Goal: Task Accomplishment & Management: Complete application form

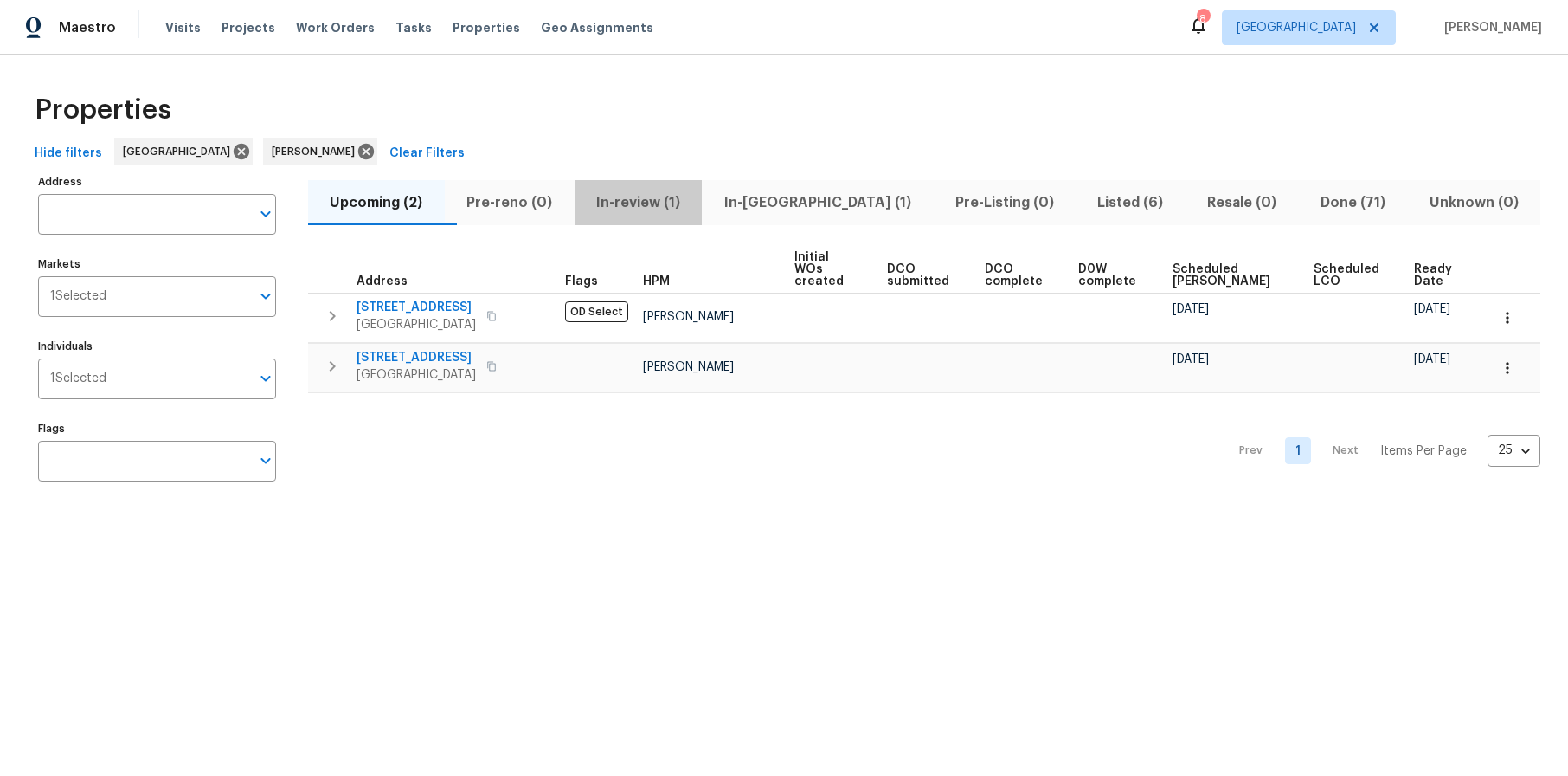
click at [667, 202] on span "In-review (1)" at bounding box center [638, 202] width 107 height 24
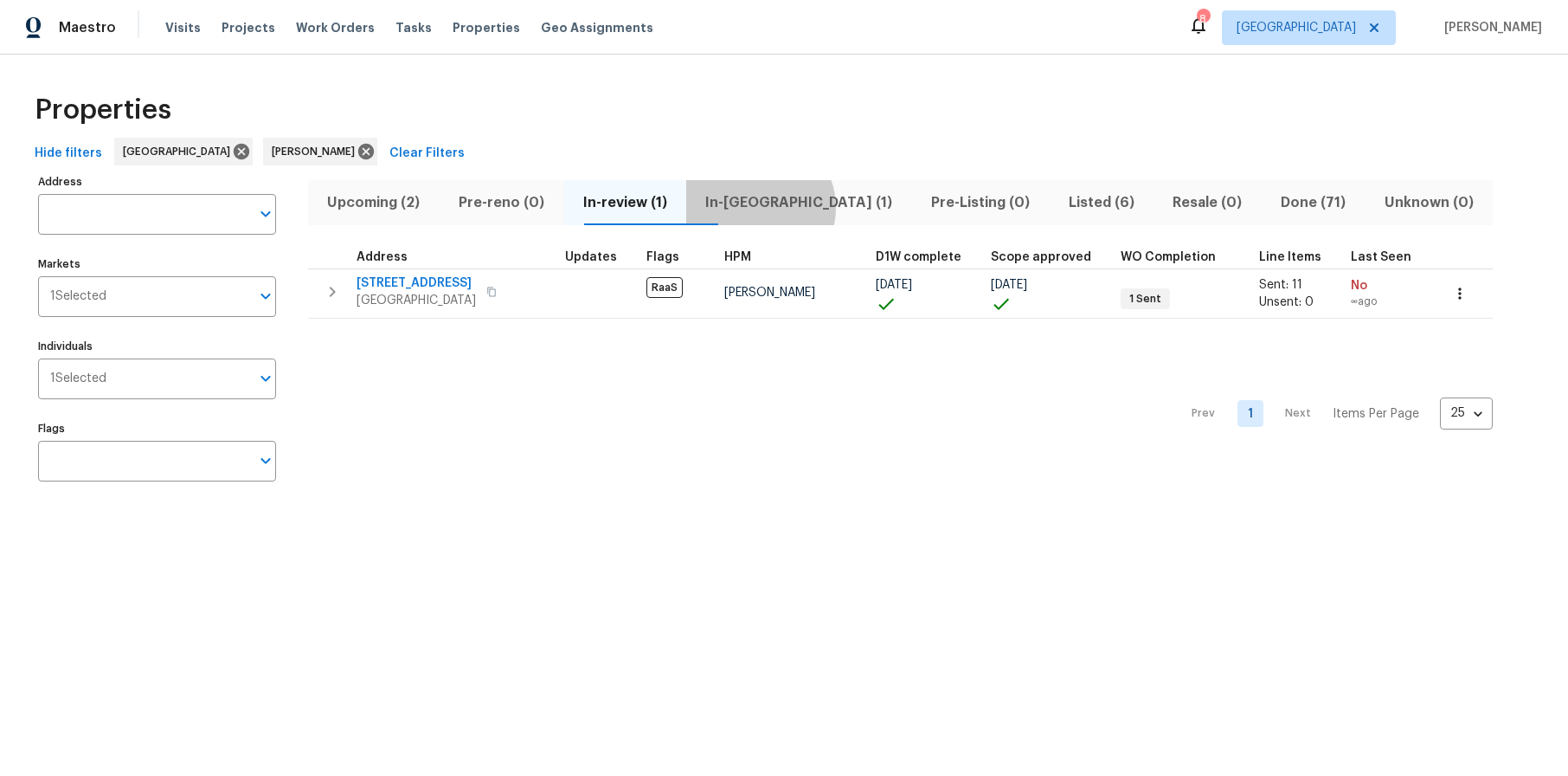
click at [790, 207] on span "In-[GEOGRAPHIC_DATA] (1)" at bounding box center [799, 202] width 205 height 24
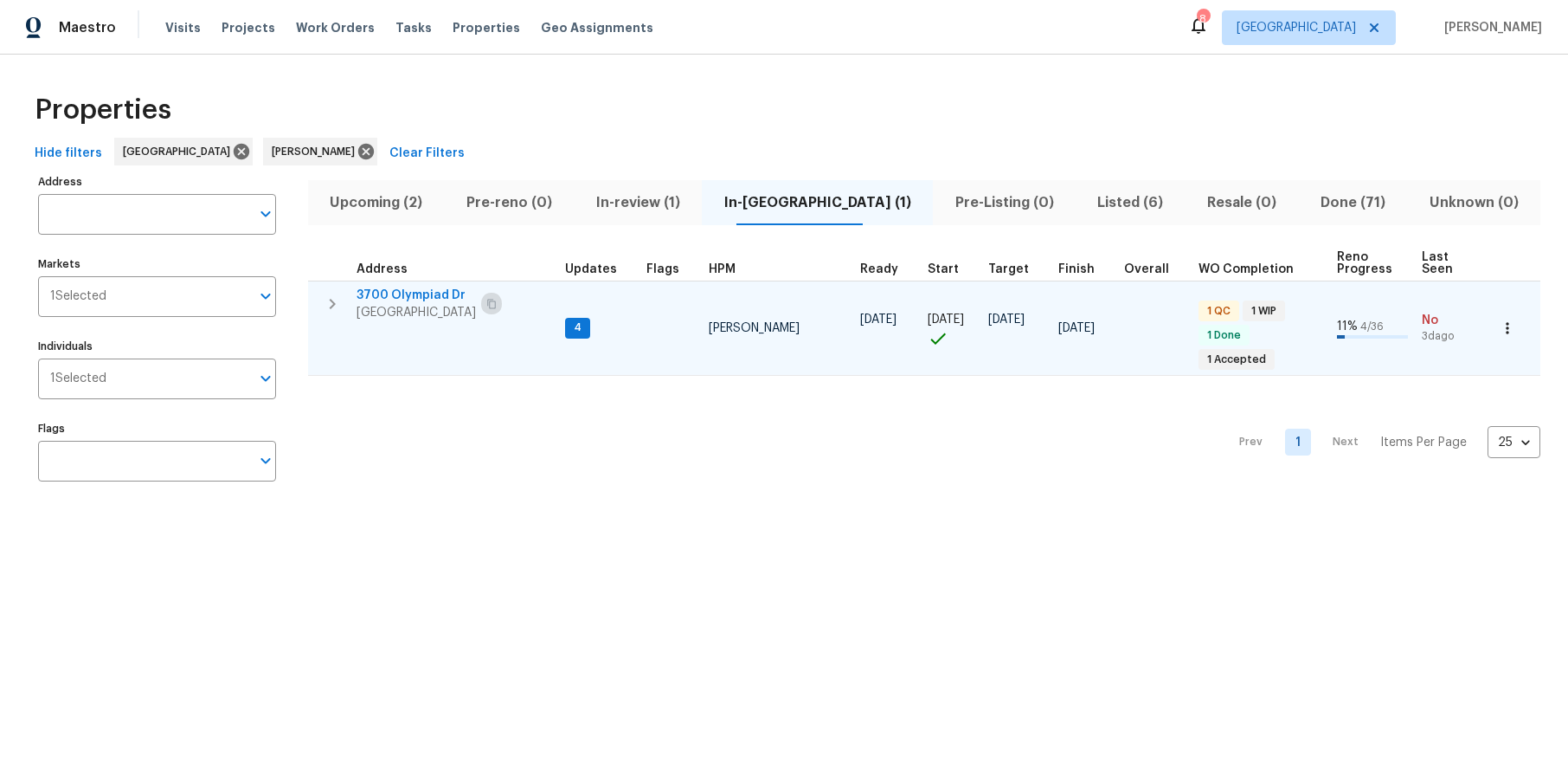
click at [492, 304] on icon "button" at bounding box center [491, 303] width 10 height 10
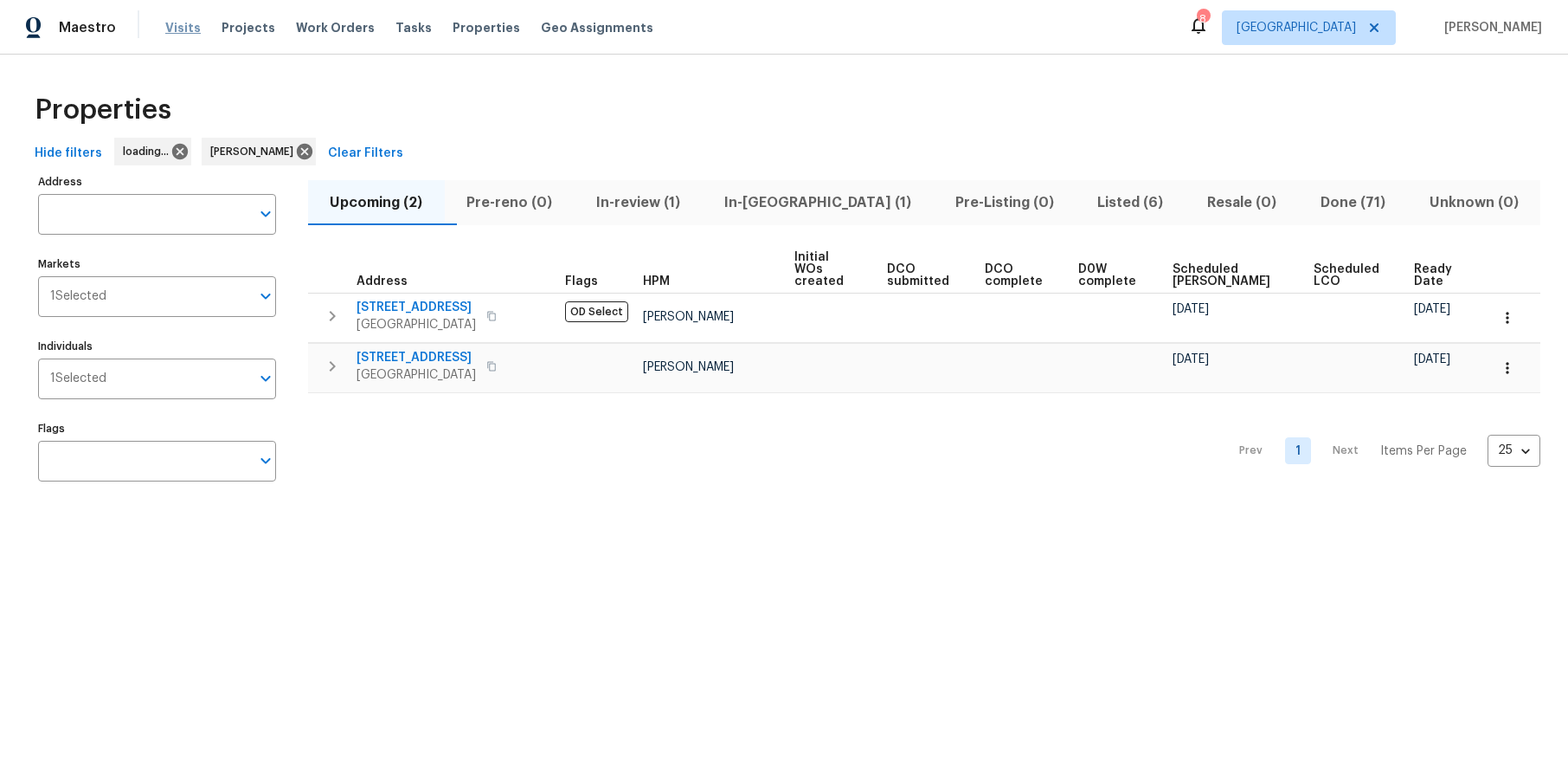
click at [174, 30] on span "Visits" at bounding box center [182, 27] width 35 height 17
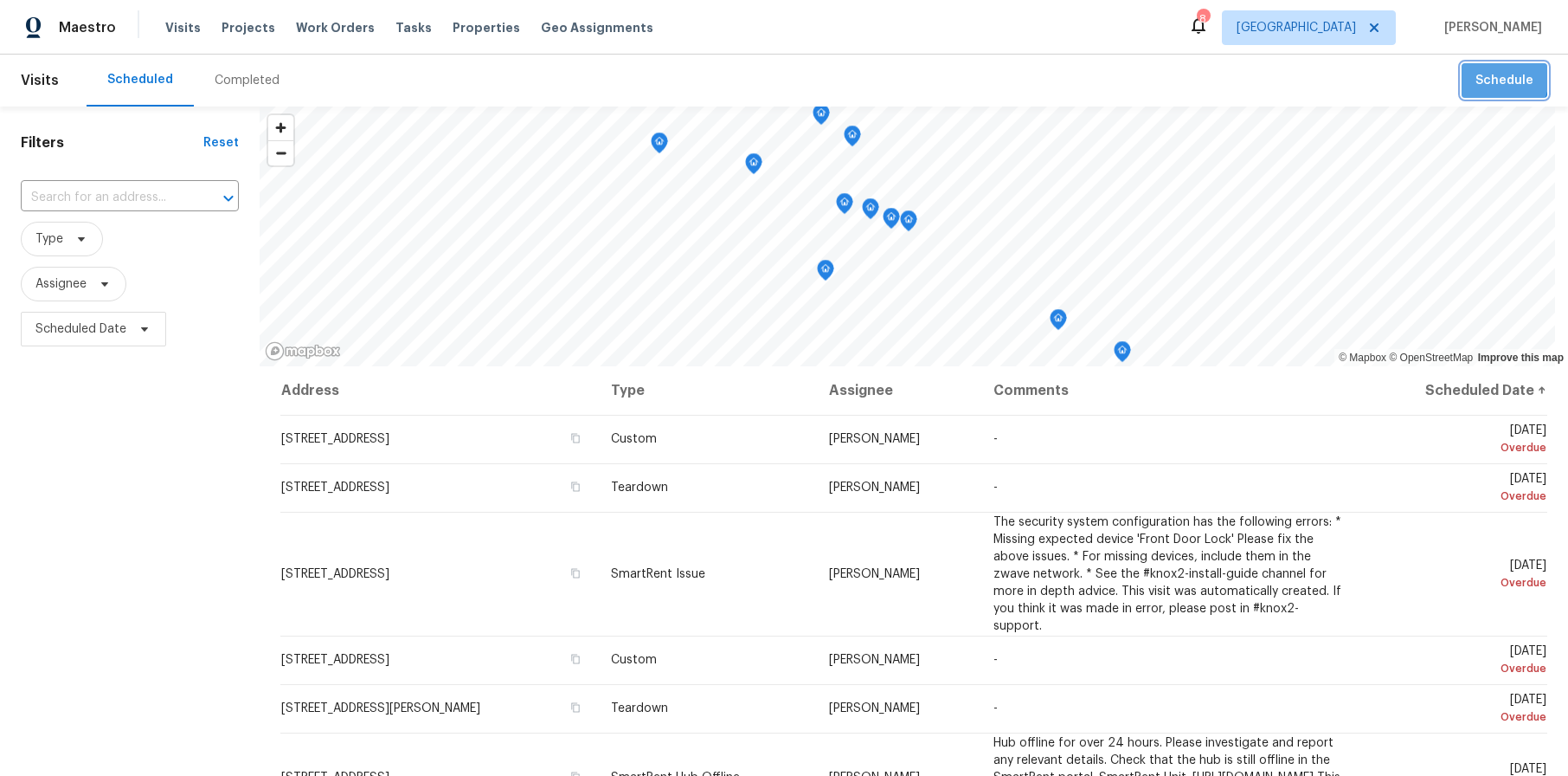
click at [1476, 75] on span "Schedule" at bounding box center [1505, 81] width 58 height 22
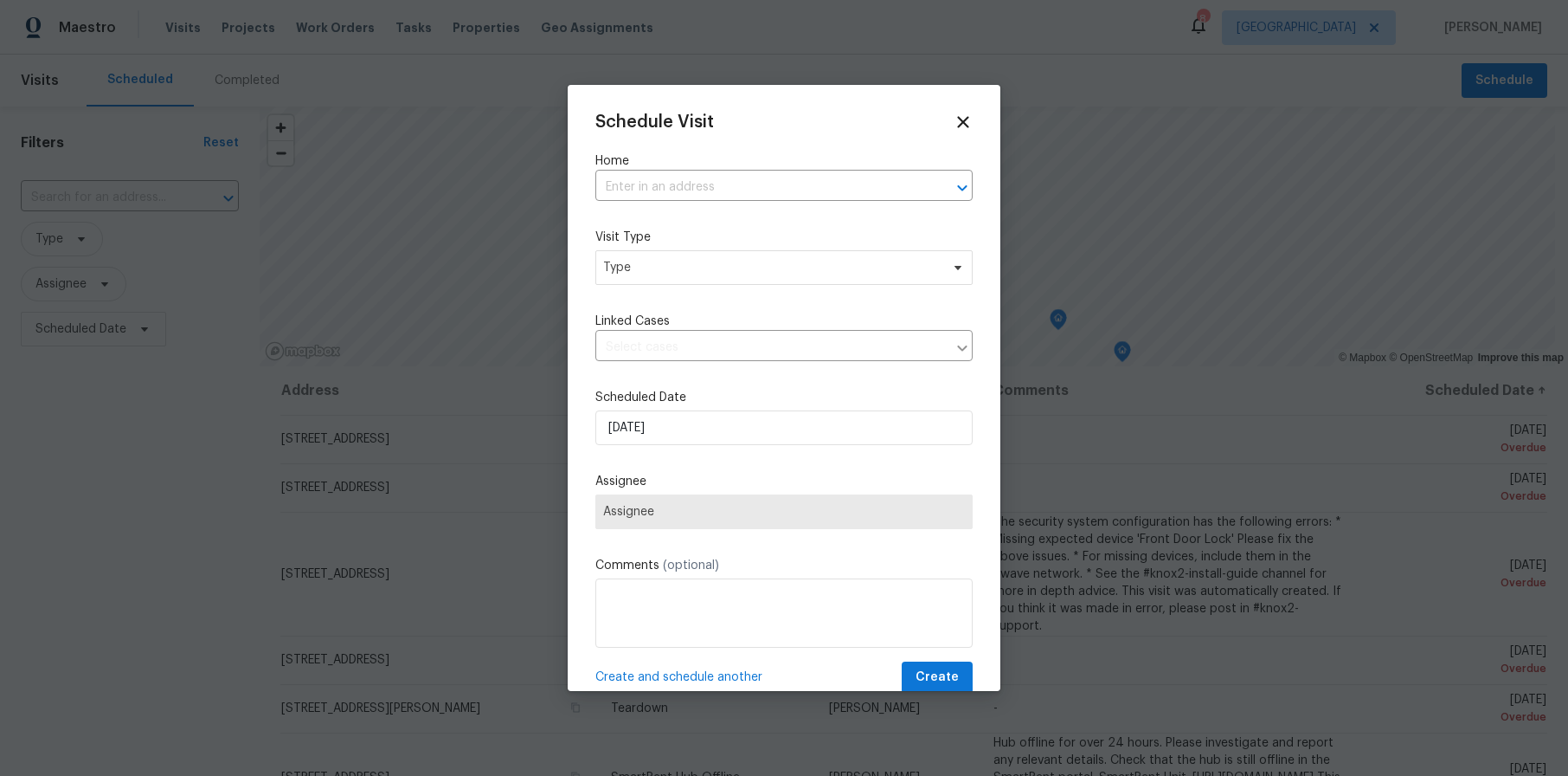
click at [645, 173] on div "Home ​" at bounding box center [784, 176] width 377 height 48
click at [642, 182] on input "text" at bounding box center [760, 188] width 329 height 27
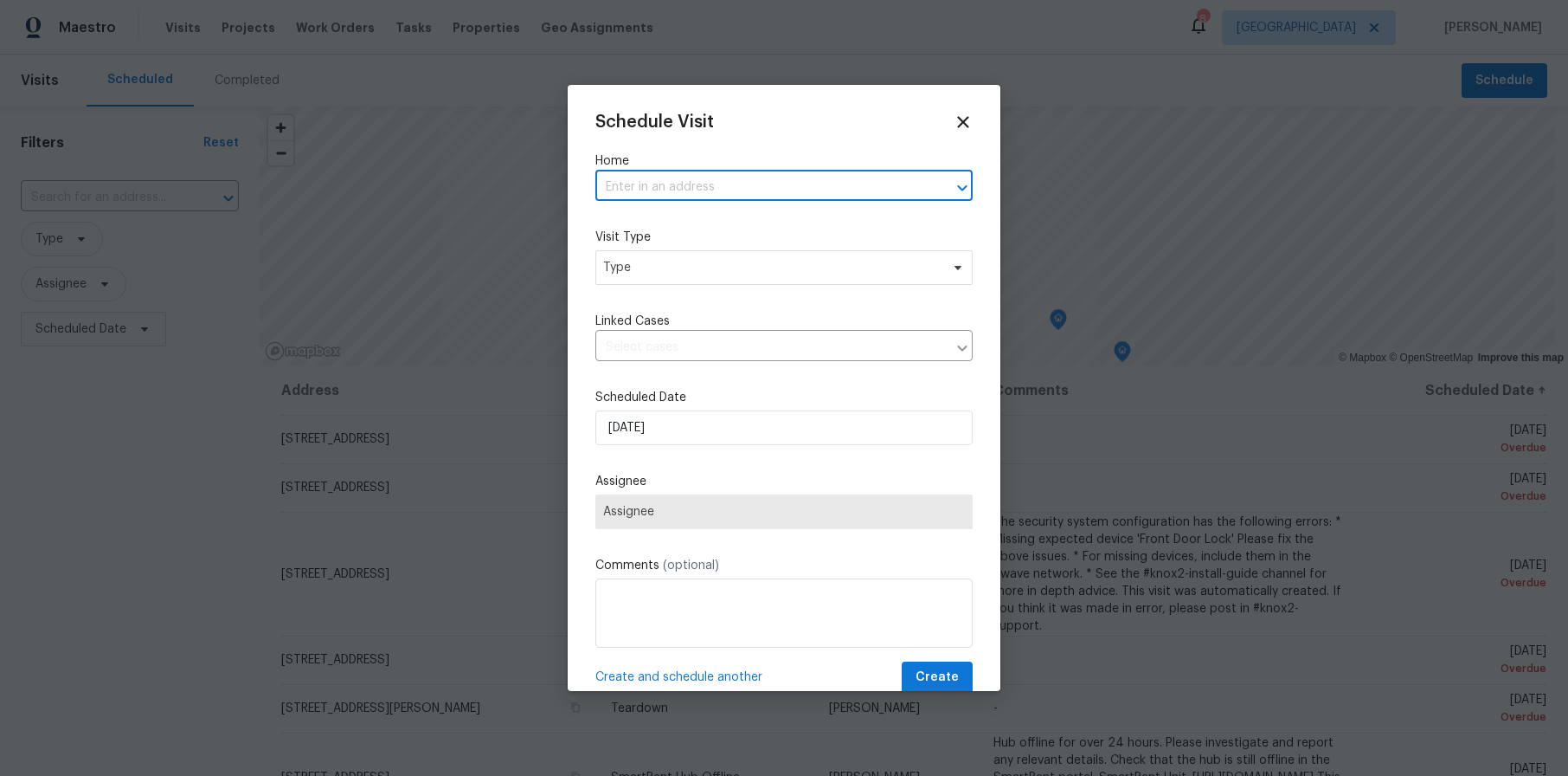
paste input "3700 Olympiad Dr View Park CA 90043"
type input "3700 Olympiad Dr View Park CA 90043"
click at [681, 218] on li "[STREET_ADDRESS]" at bounding box center [777, 226] width 364 height 29
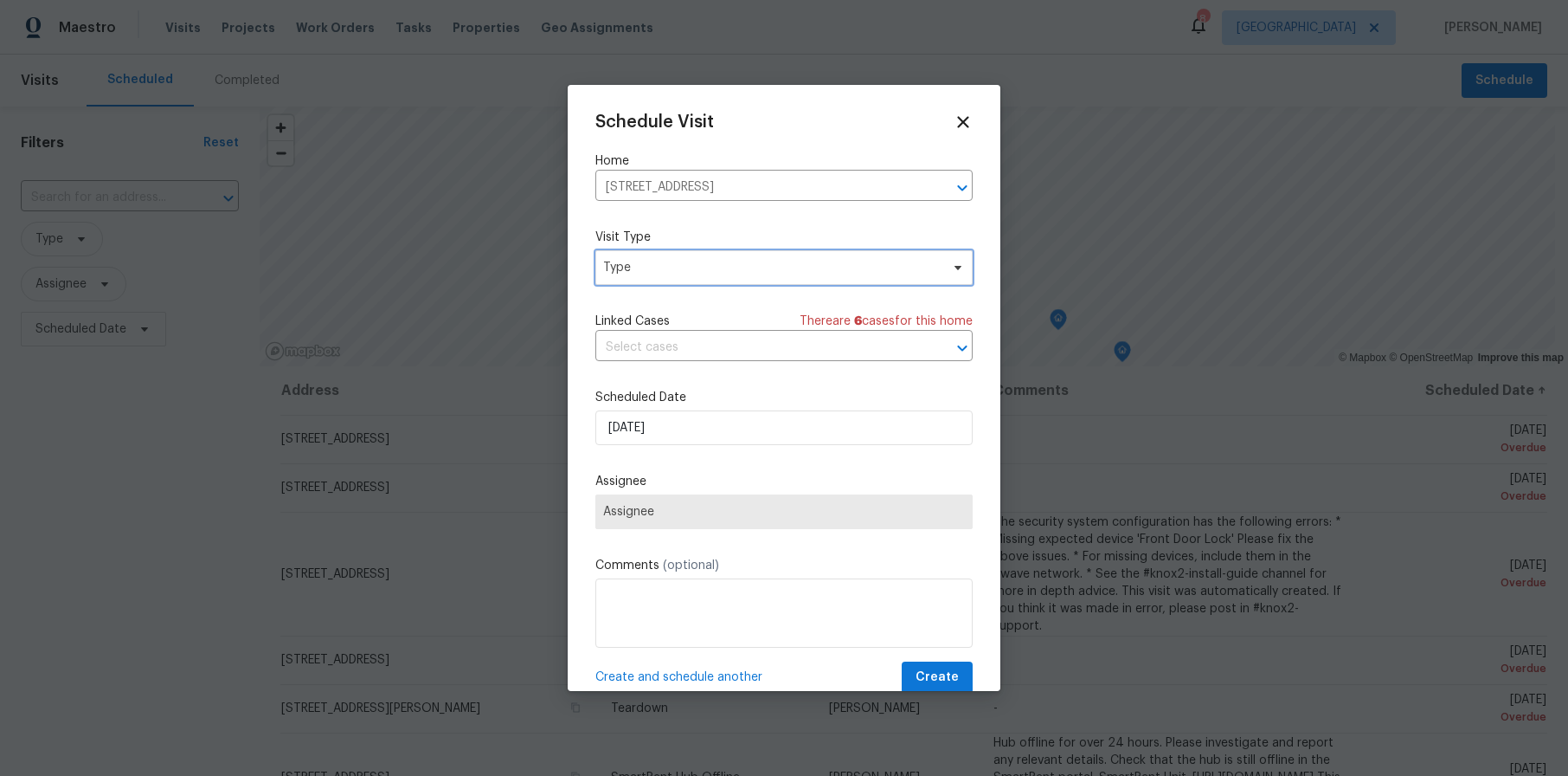
click at [674, 267] on span "Type" at bounding box center [771, 267] width 336 height 17
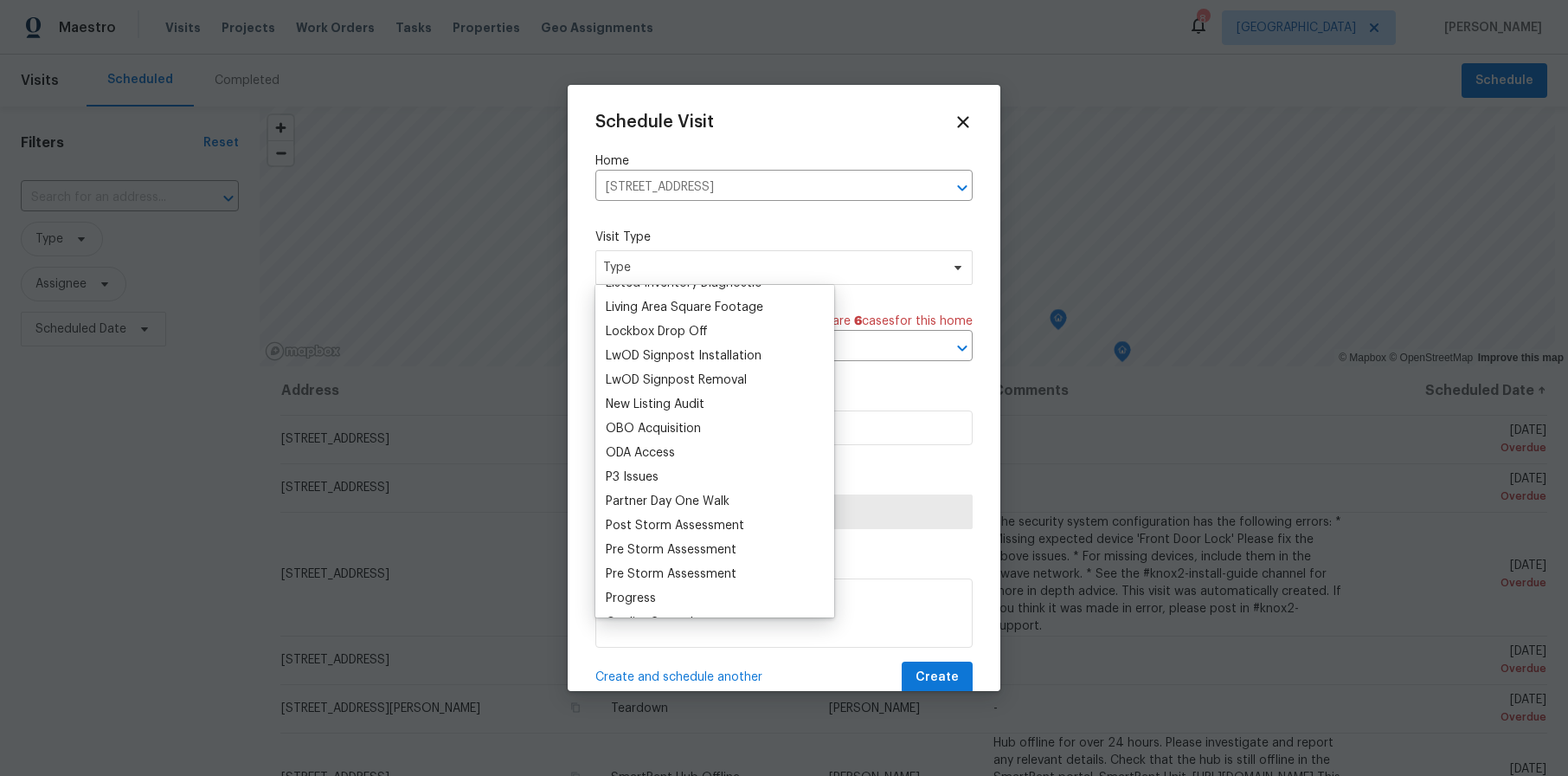
scroll to position [952, 0]
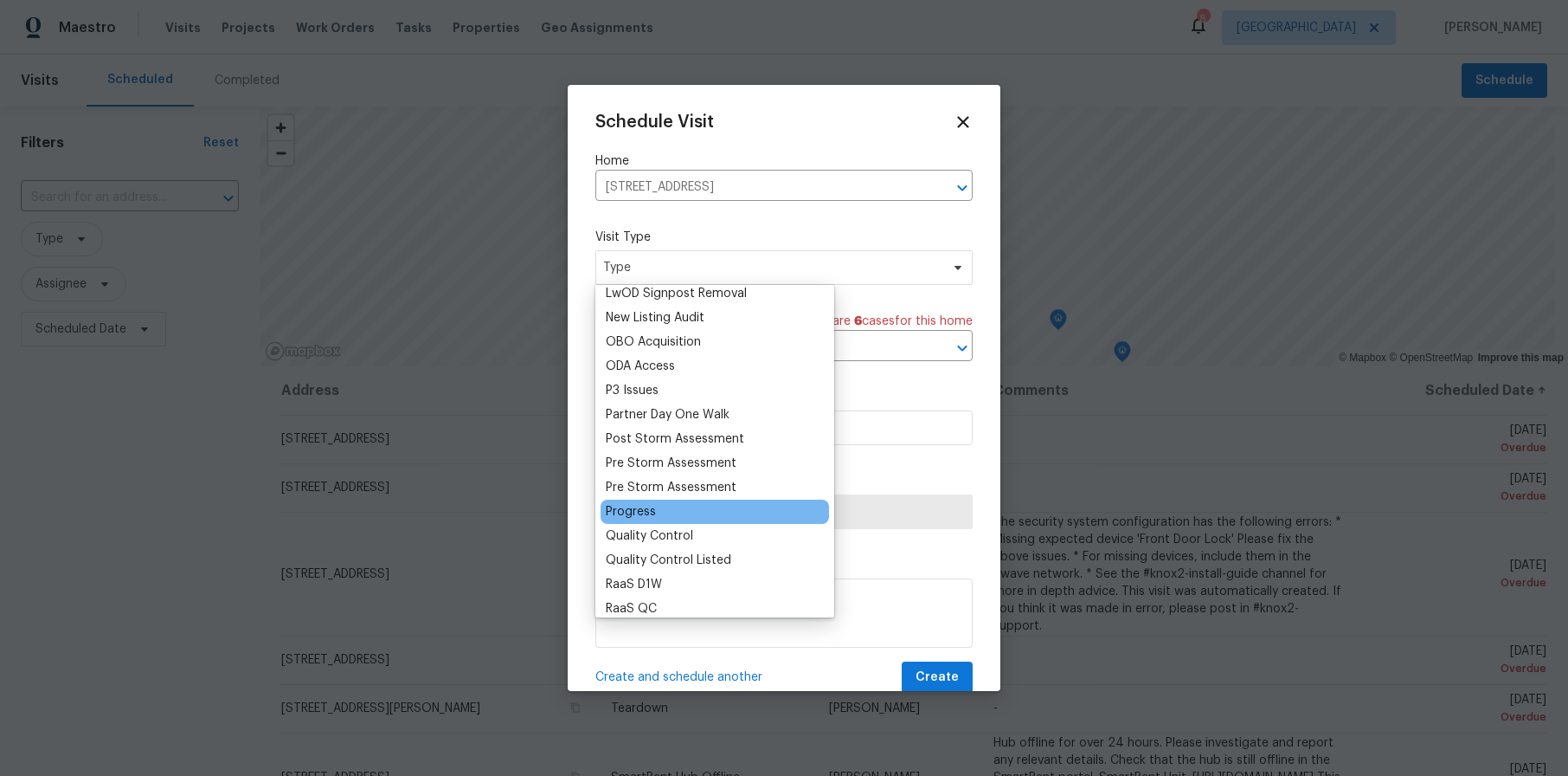
click at [630, 506] on div "Progress" at bounding box center [630, 511] width 50 height 17
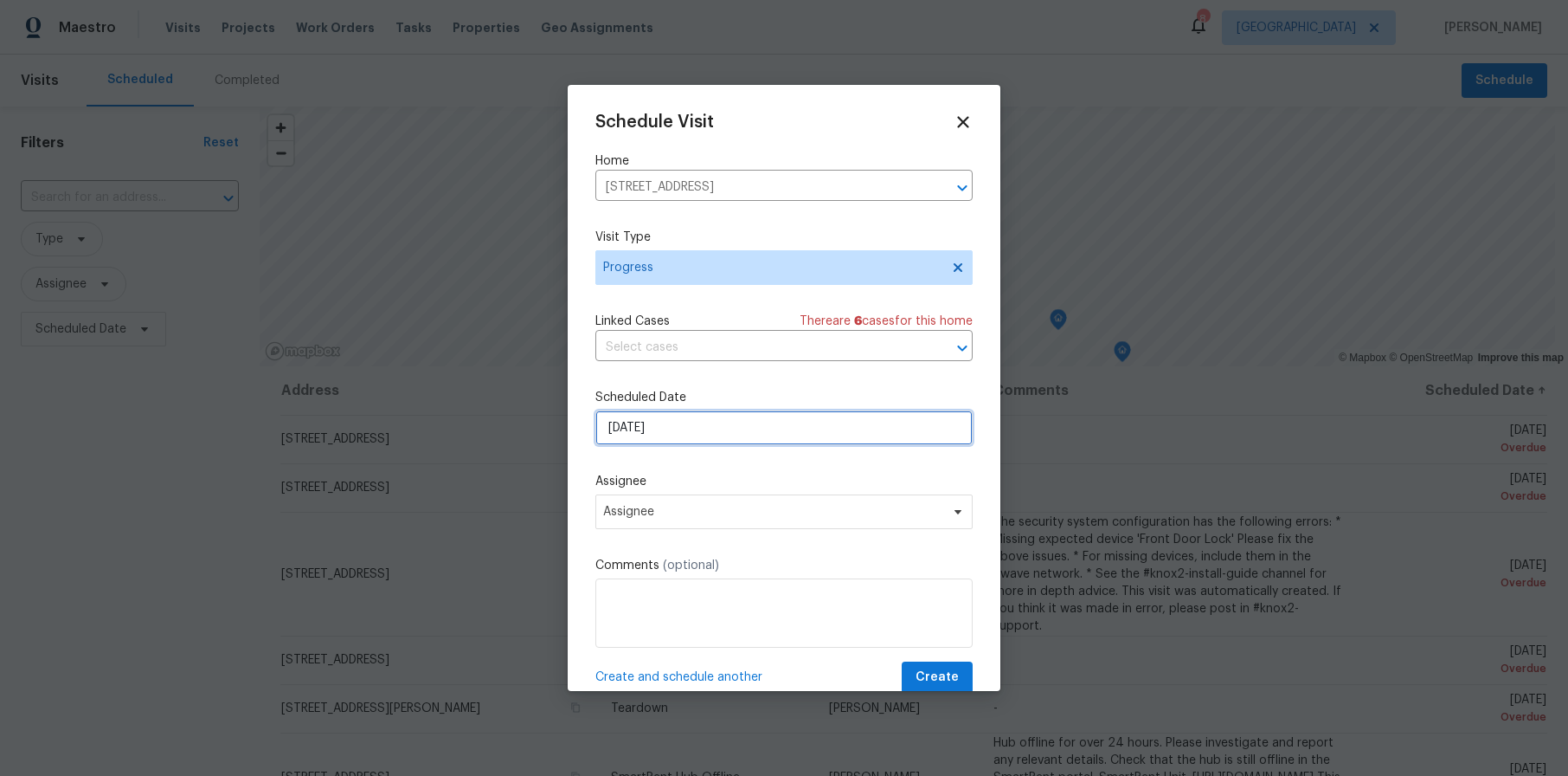
click at [695, 422] on input "[DATE]" at bounding box center [784, 428] width 377 height 34
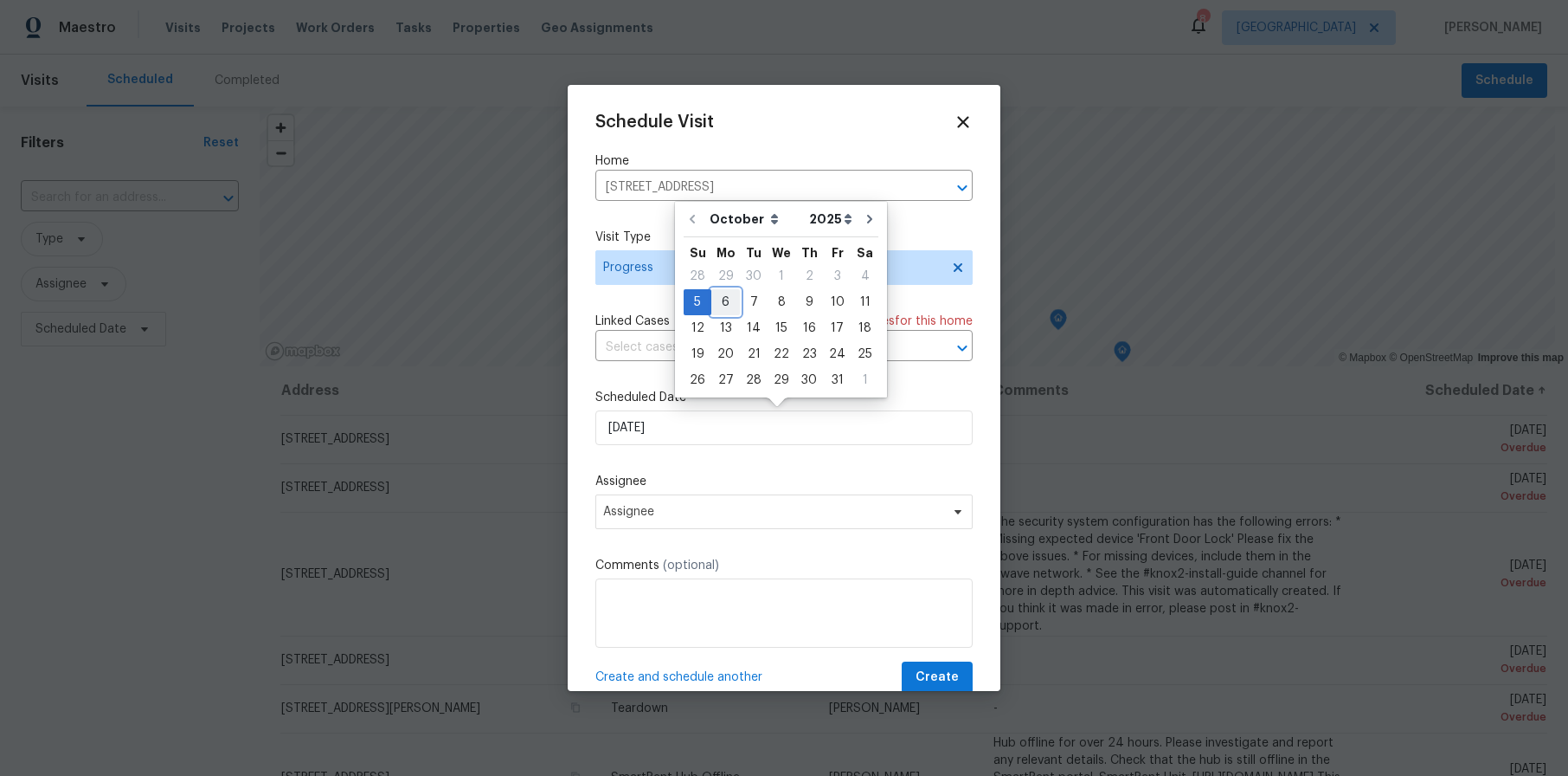
click at [720, 298] on div "6" at bounding box center [726, 302] width 29 height 24
type input "[DATE]"
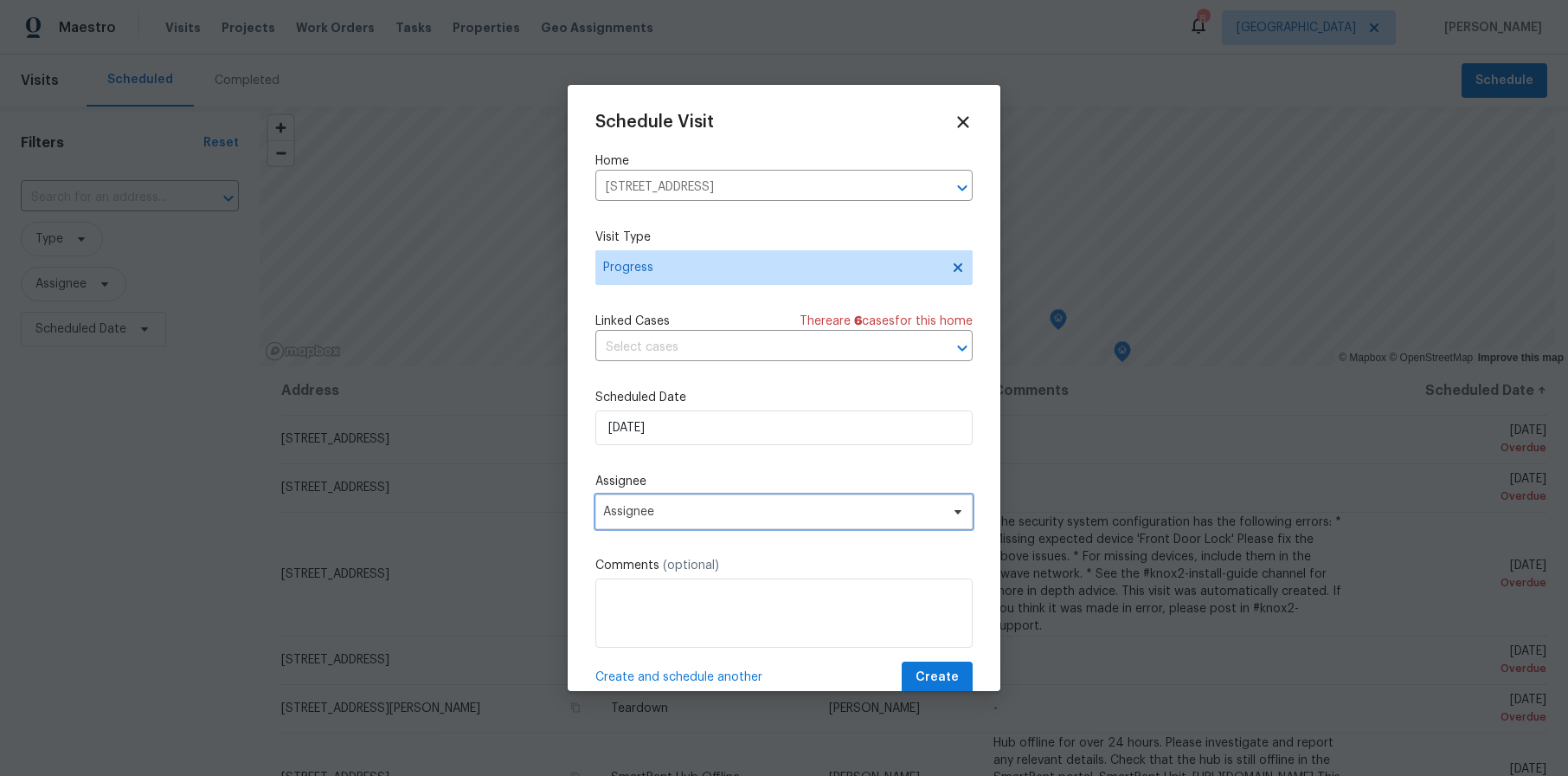
click at [688, 508] on span "Assignee" at bounding box center [773, 511] width 339 height 14
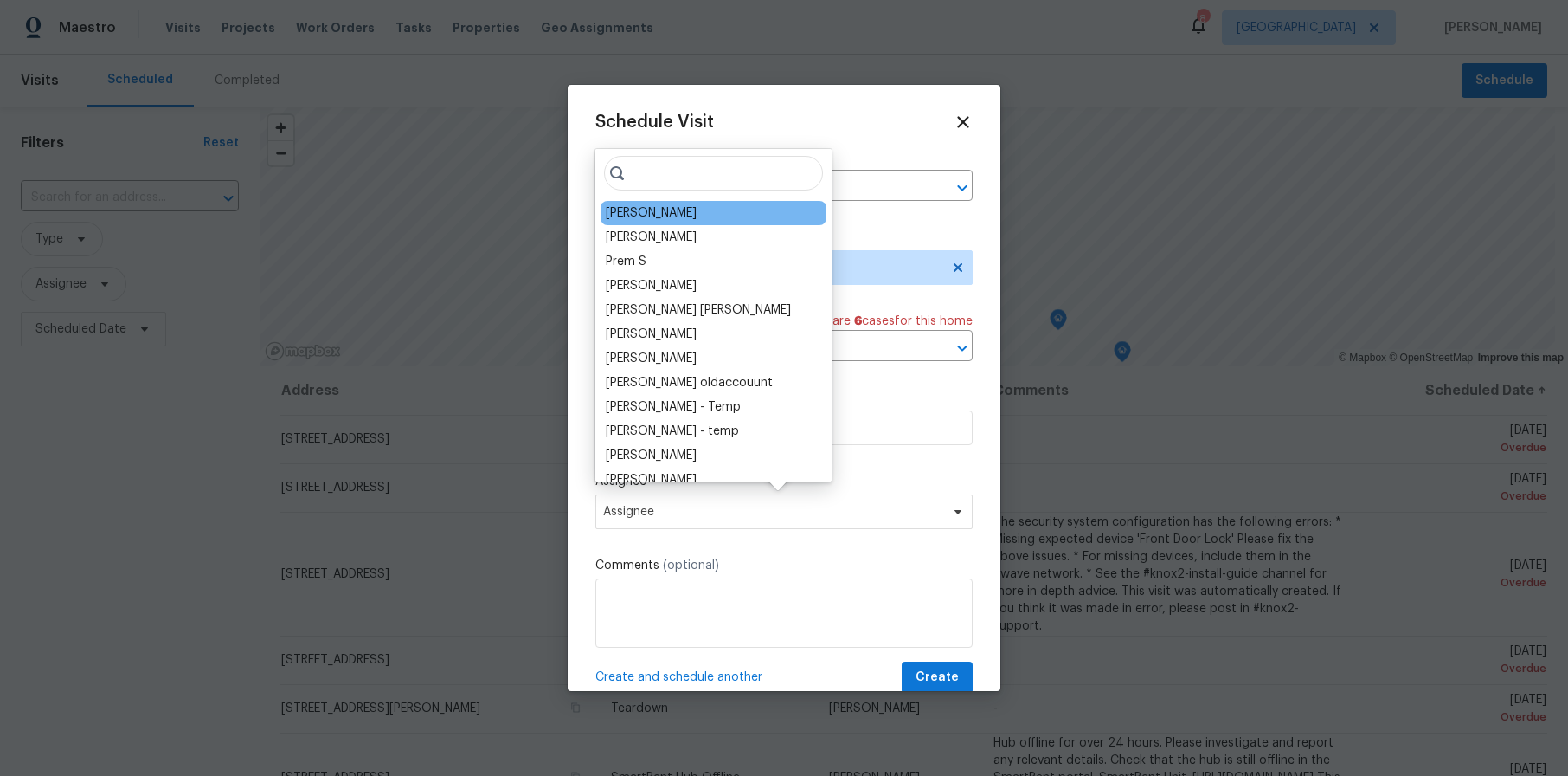
click at [685, 219] on div "[PERSON_NAME]" at bounding box center [651, 212] width 91 height 17
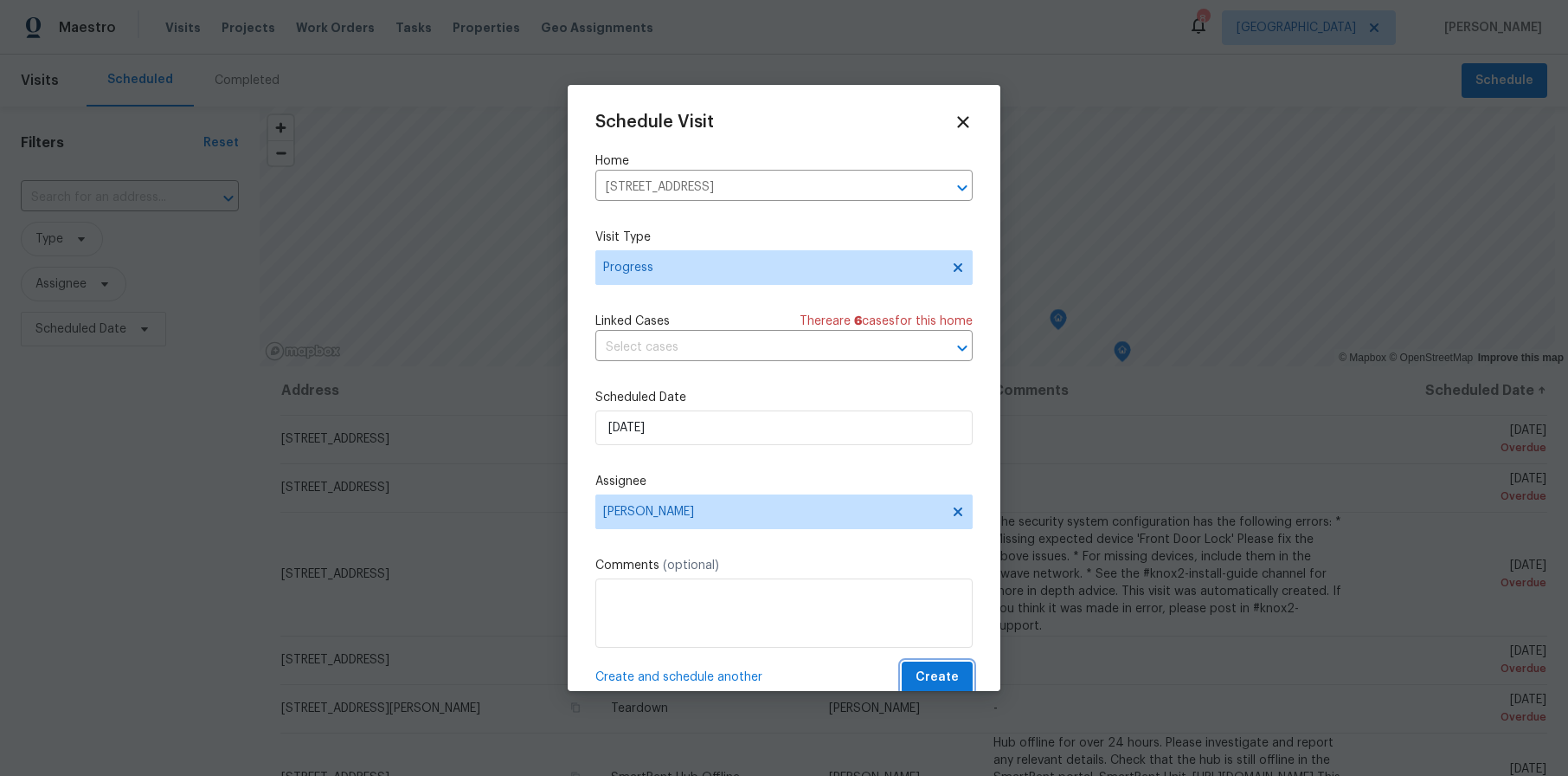
click at [926, 676] on span "Create" at bounding box center [937, 677] width 44 height 22
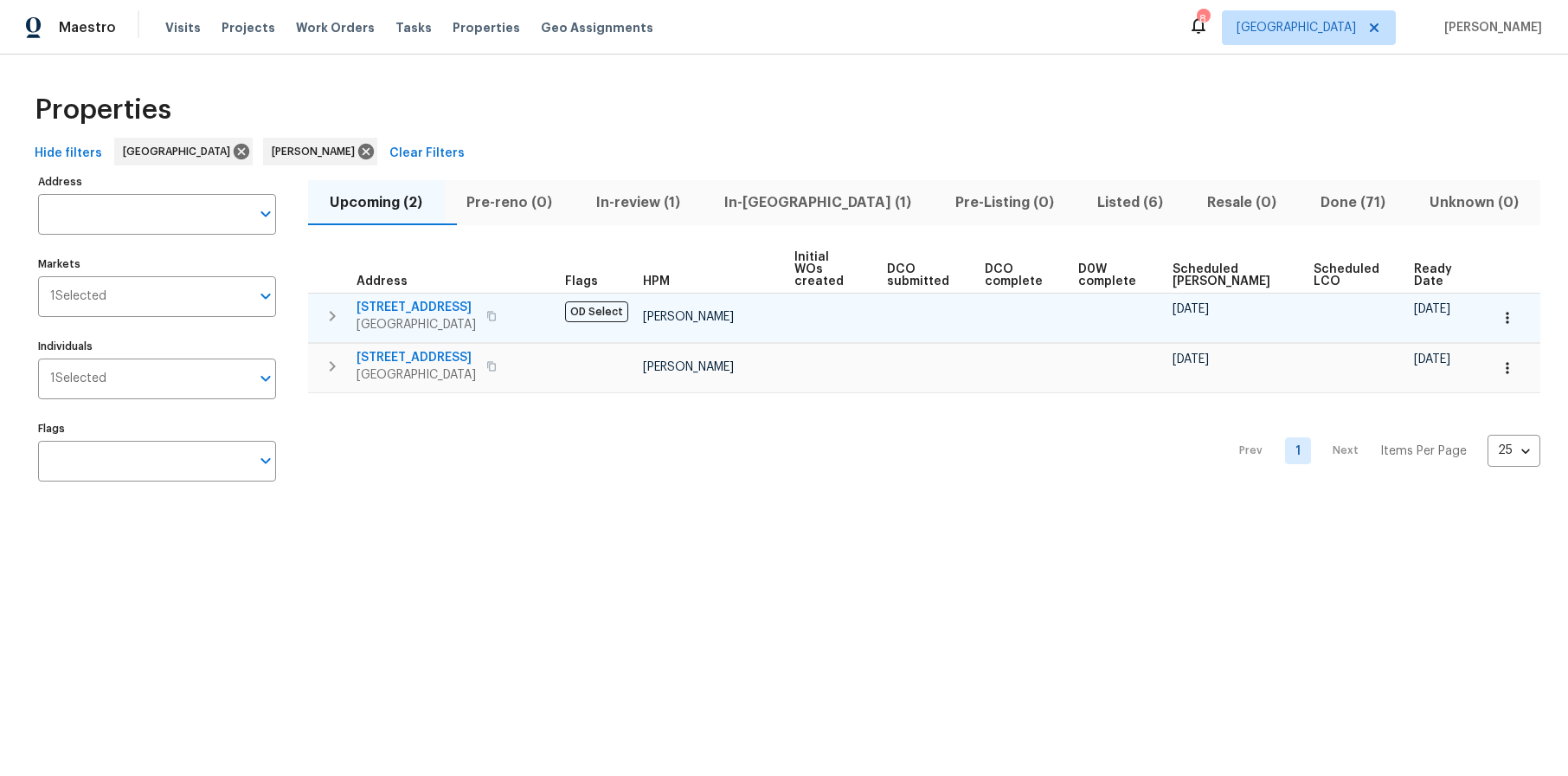
click at [497, 311] on icon "button" at bounding box center [491, 315] width 10 height 10
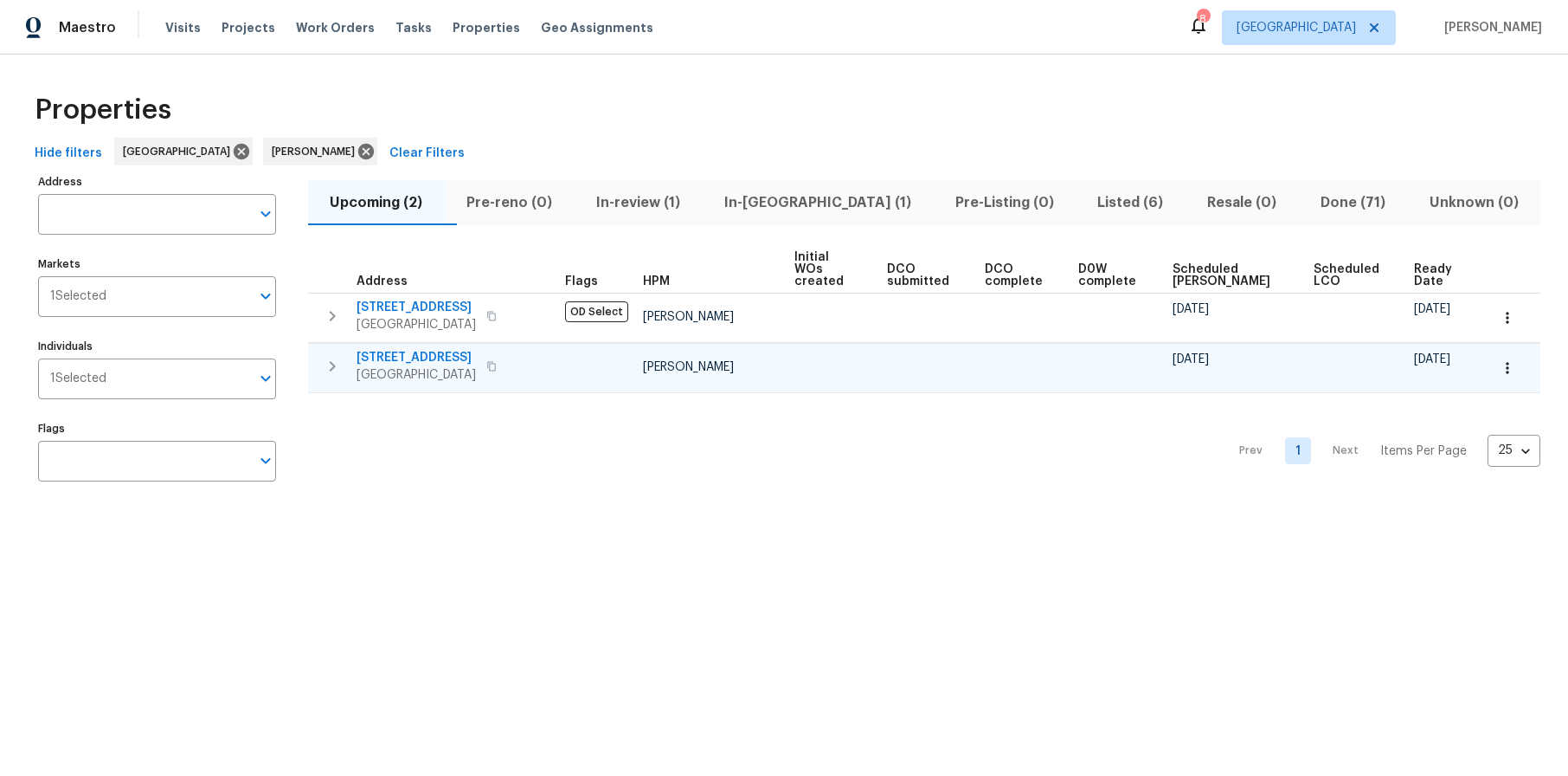
click at [497, 361] on icon "button" at bounding box center [491, 365] width 10 height 10
click at [175, 27] on span "Visits" at bounding box center [182, 27] width 35 height 17
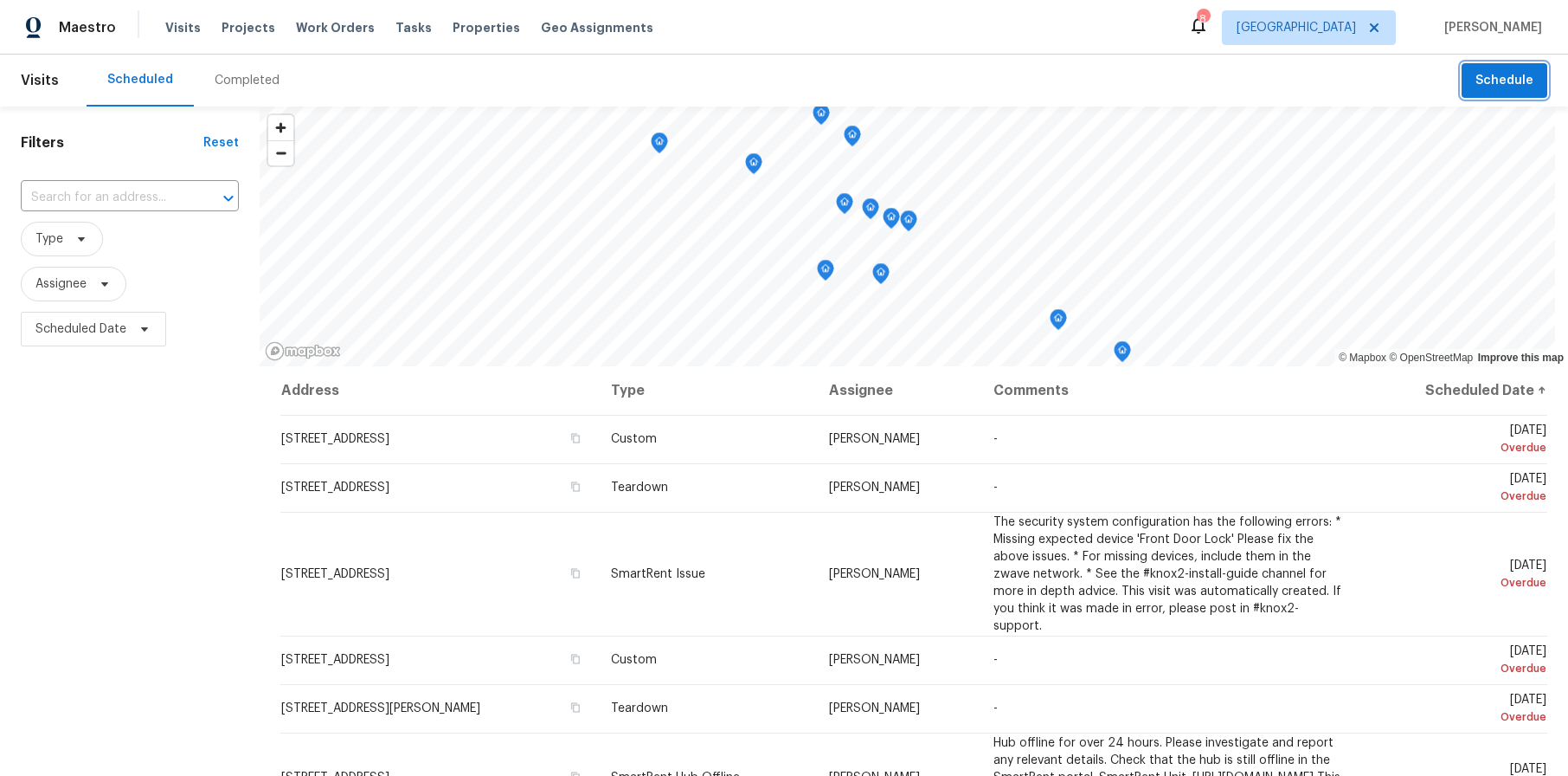
click at [1480, 82] on span "Schedule" at bounding box center [1505, 81] width 58 height 22
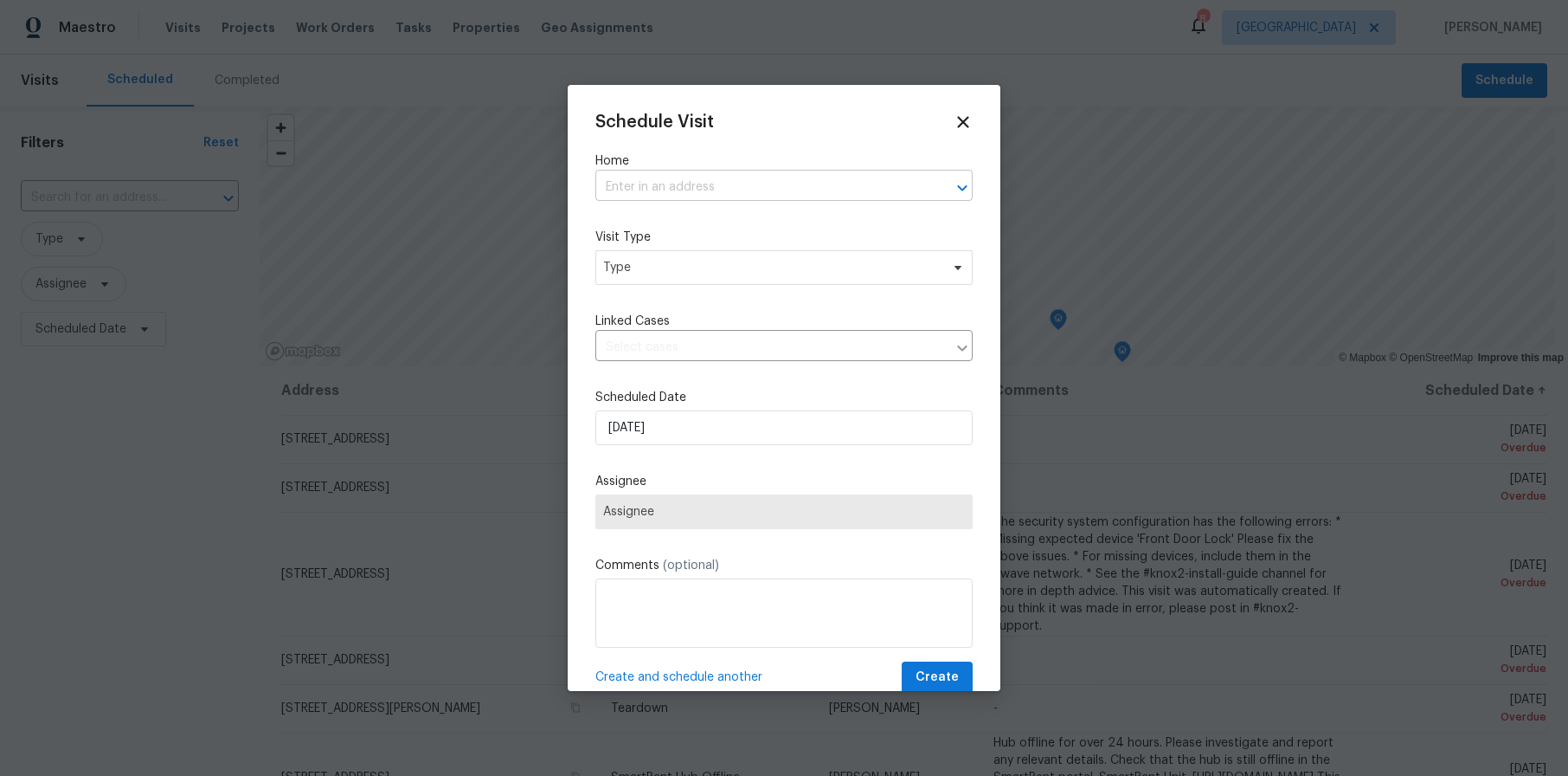
click at [657, 184] on input "text" at bounding box center [760, 188] width 329 height 27
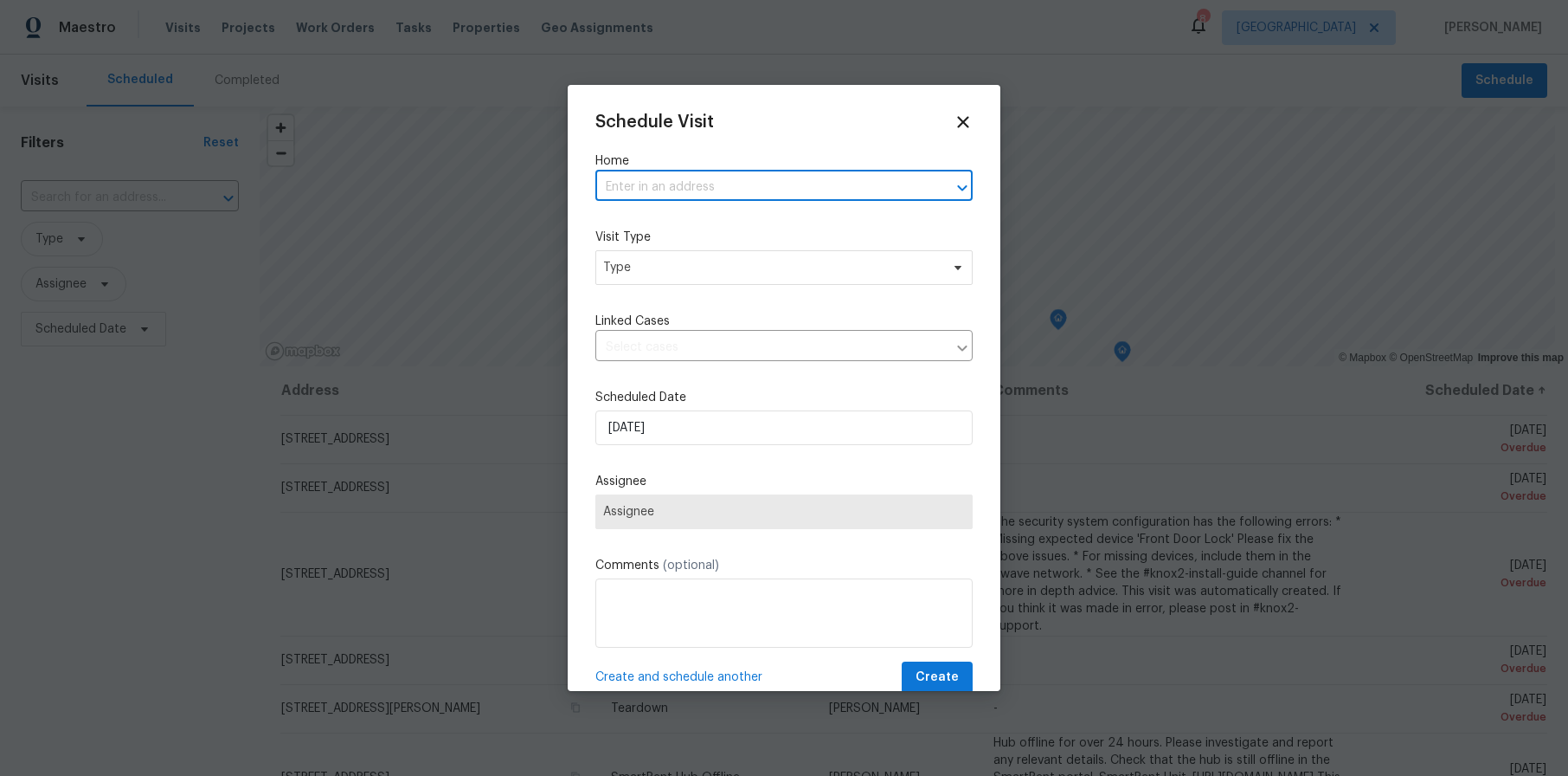
paste input "[STREET_ADDRESS]"
type input "[STREET_ADDRESS]"
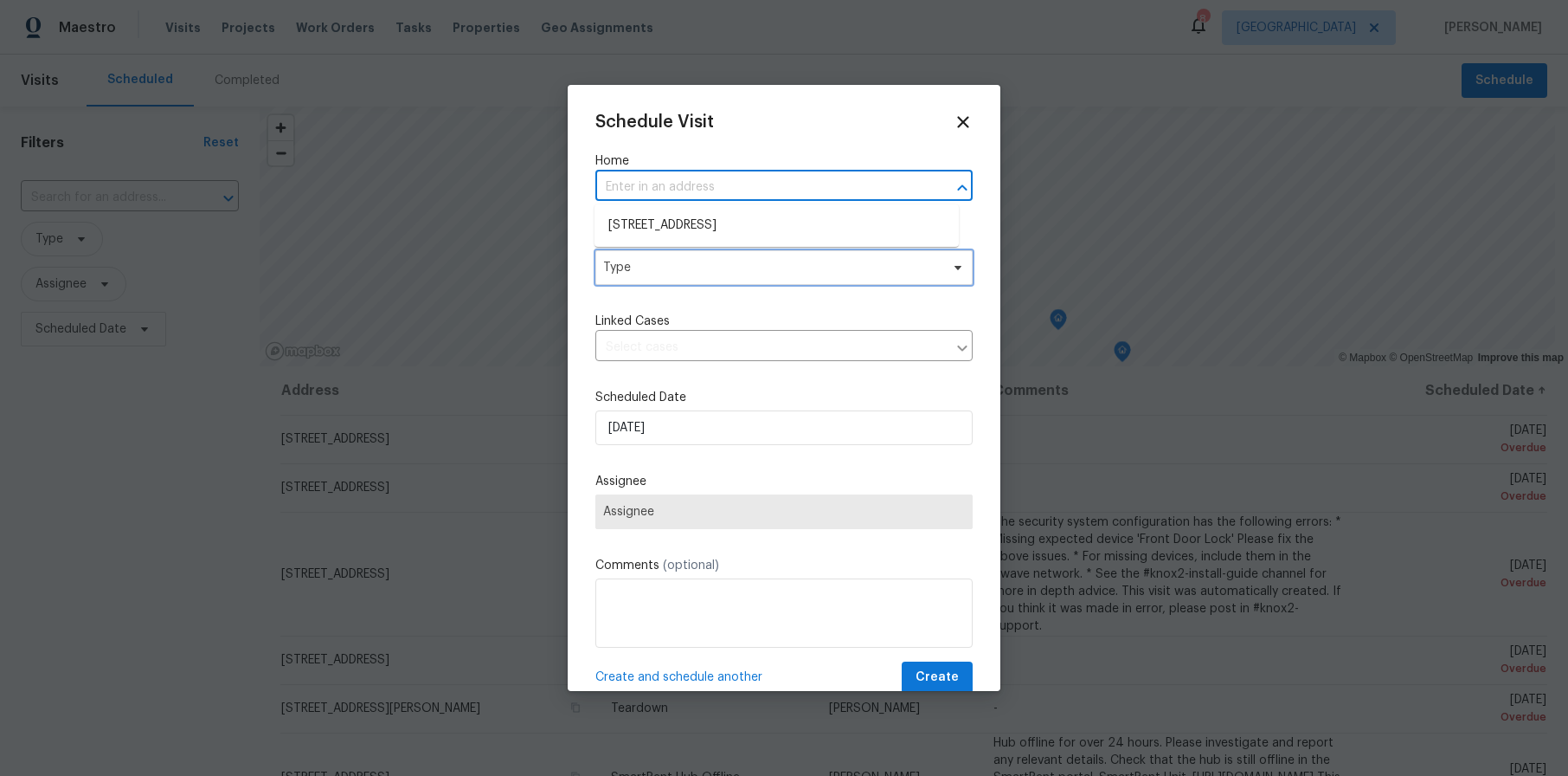
click at [665, 263] on span "Type" at bounding box center [771, 267] width 336 height 17
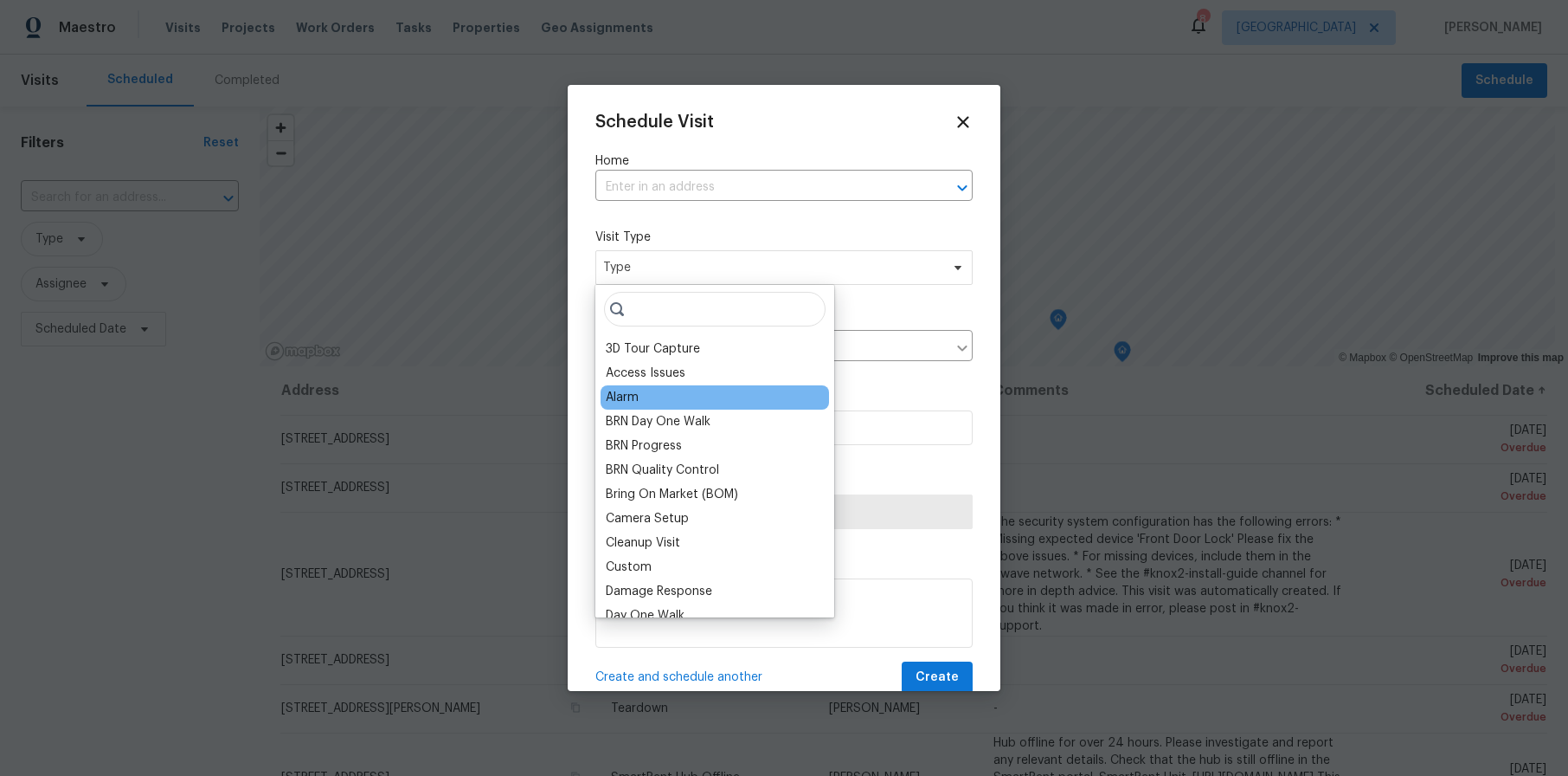
scroll to position [86, 0]
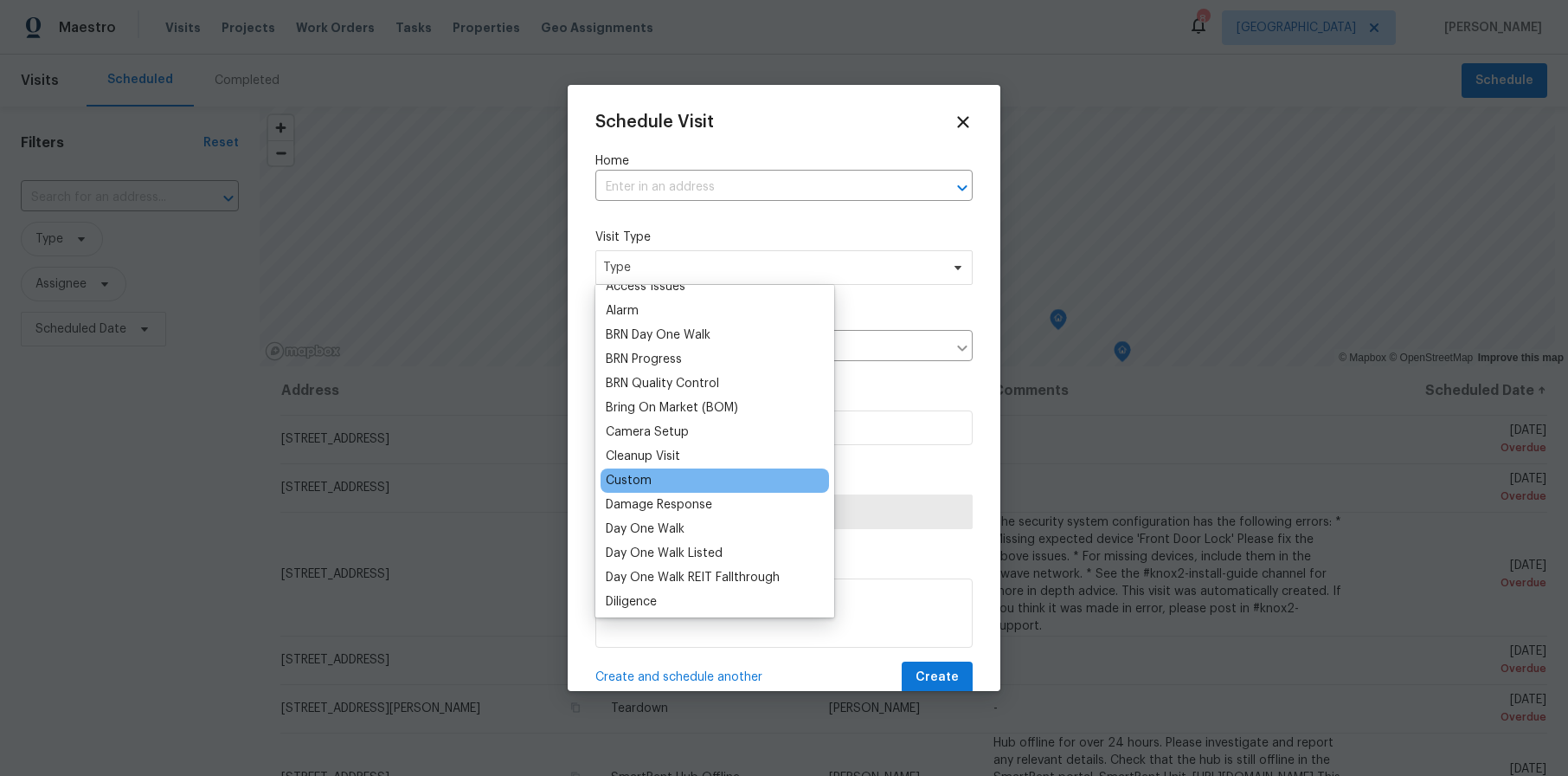
click at [660, 481] on div "Custom" at bounding box center [715, 480] width 228 height 24
click at [638, 480] on div "Custom" at bounding box center [628, 480] width 46 height 17
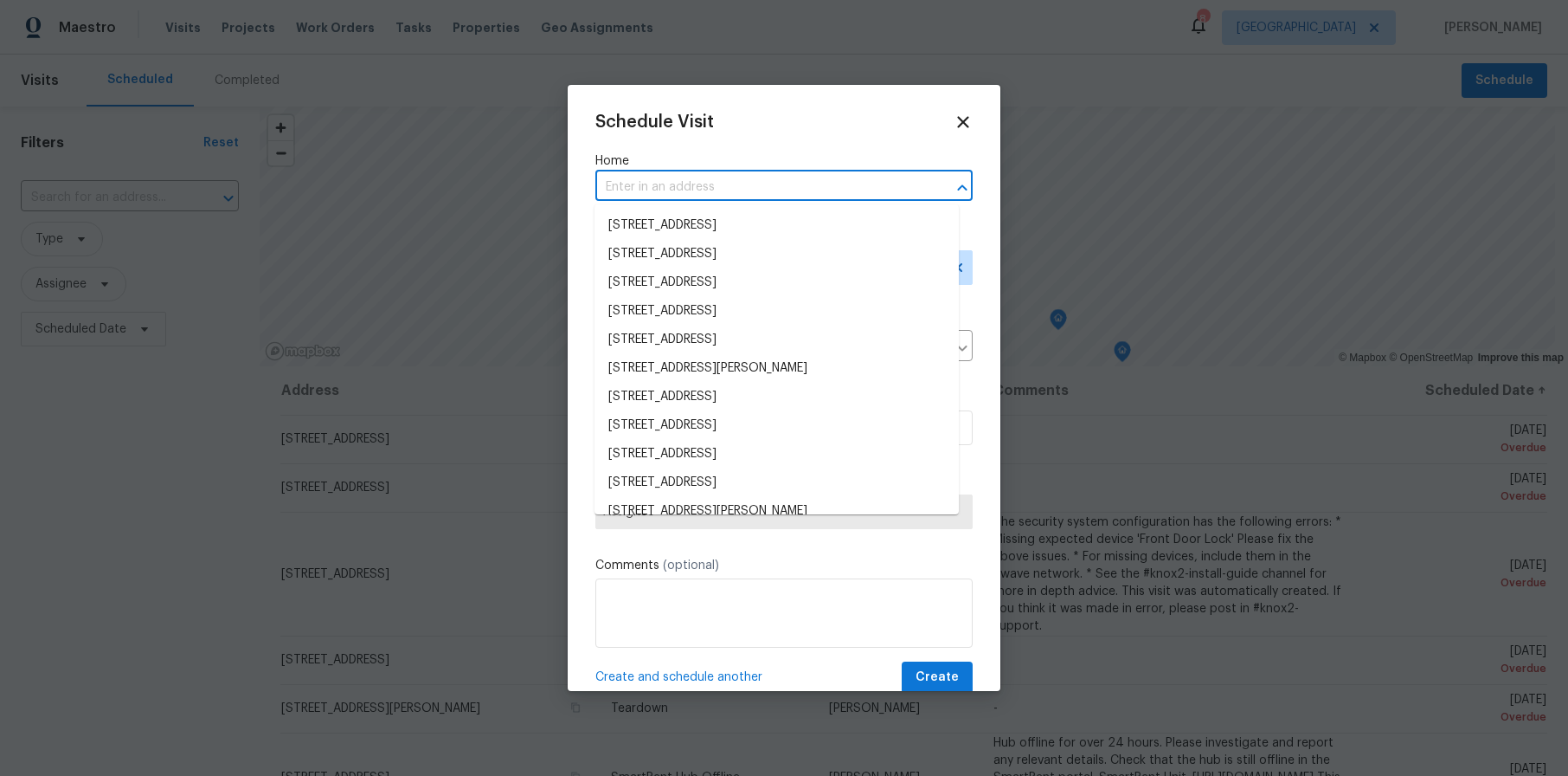
click at [624, 191] on input "text" at bounding box center [760, 188] width 329 height 27
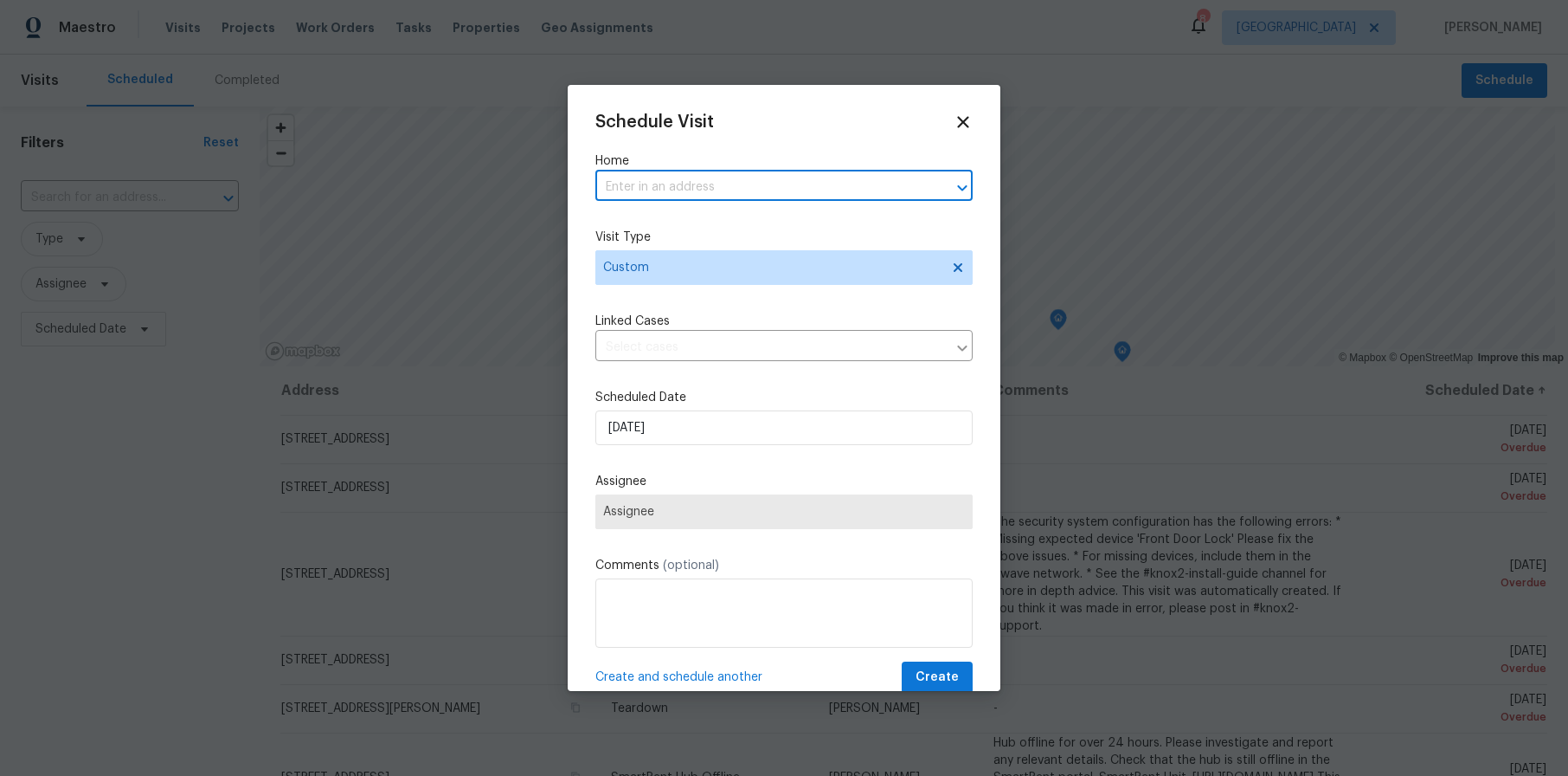
paste input "[STREET_ADDRESS]"
type input "[STREET_ADDRESS]"
click at [694, 219] on li "[STREET_ADDRESS]" at bounding box center [777, 226] width 364 height 29
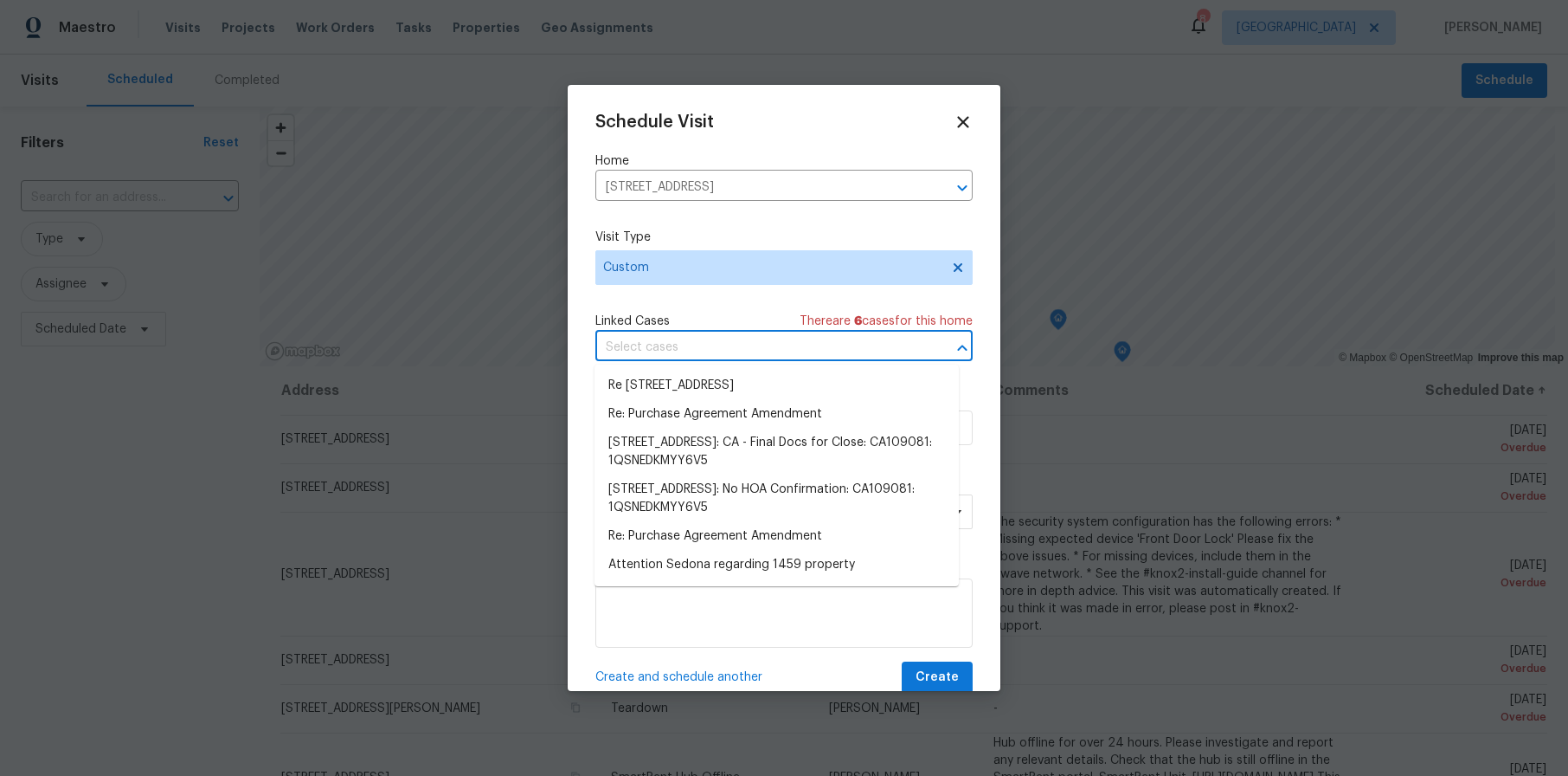
click at [650, 354] on input "text" at bounding box center [760, 348] width 329 height 27
click at [719, 296] on div "Schedule Visit Home [STREET_ADDRESS] ​ Visit Type Custom Linked Cases There are…" at bounding box center [784, 403] width 377 height 581
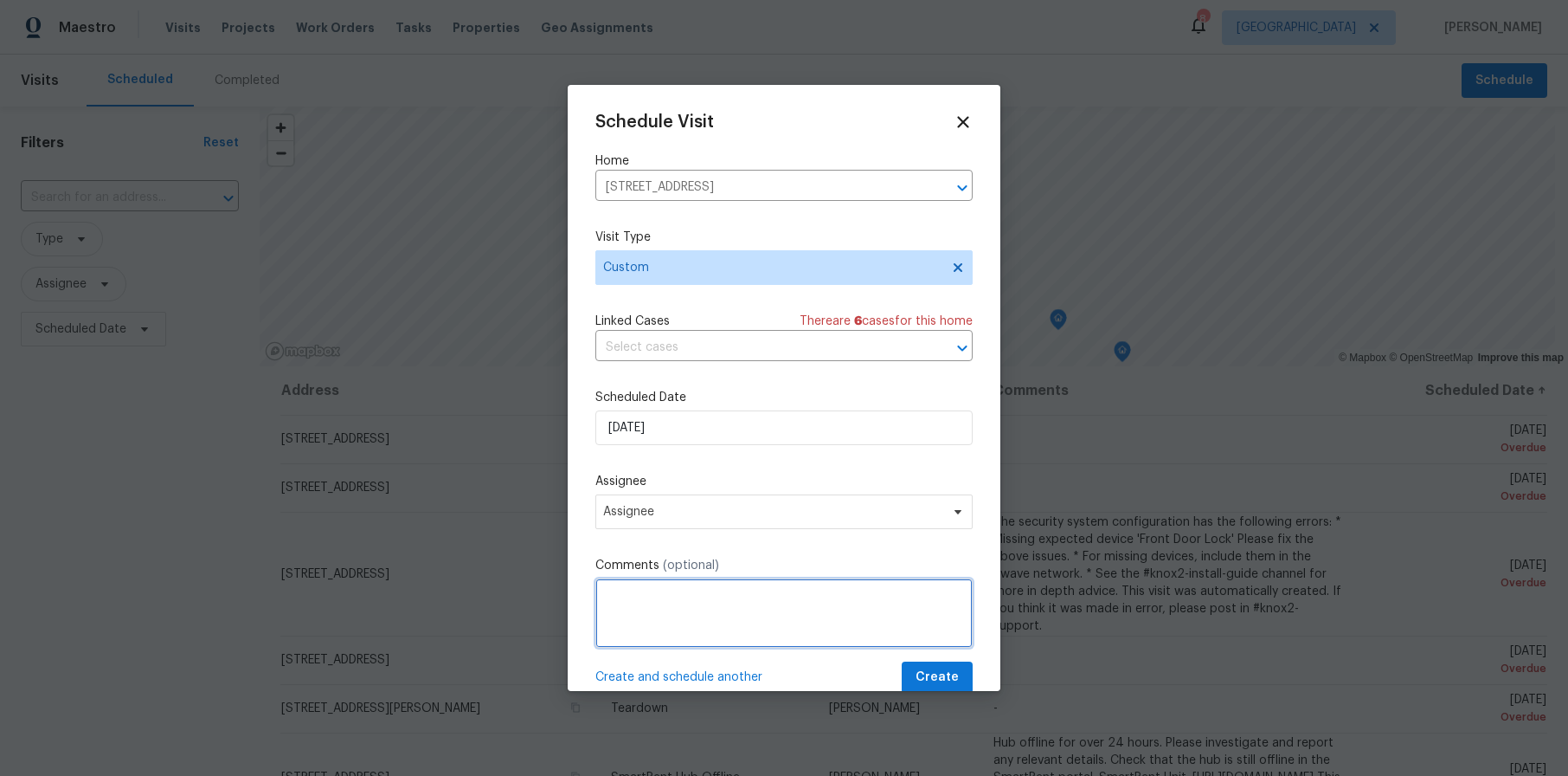
click at [672, 580] on textarea at bounding box center [784, 613] width 377 height 69
type textarea "[PERSON_NAME] 10/21 Ready Date: 10/22 OD SELECT"
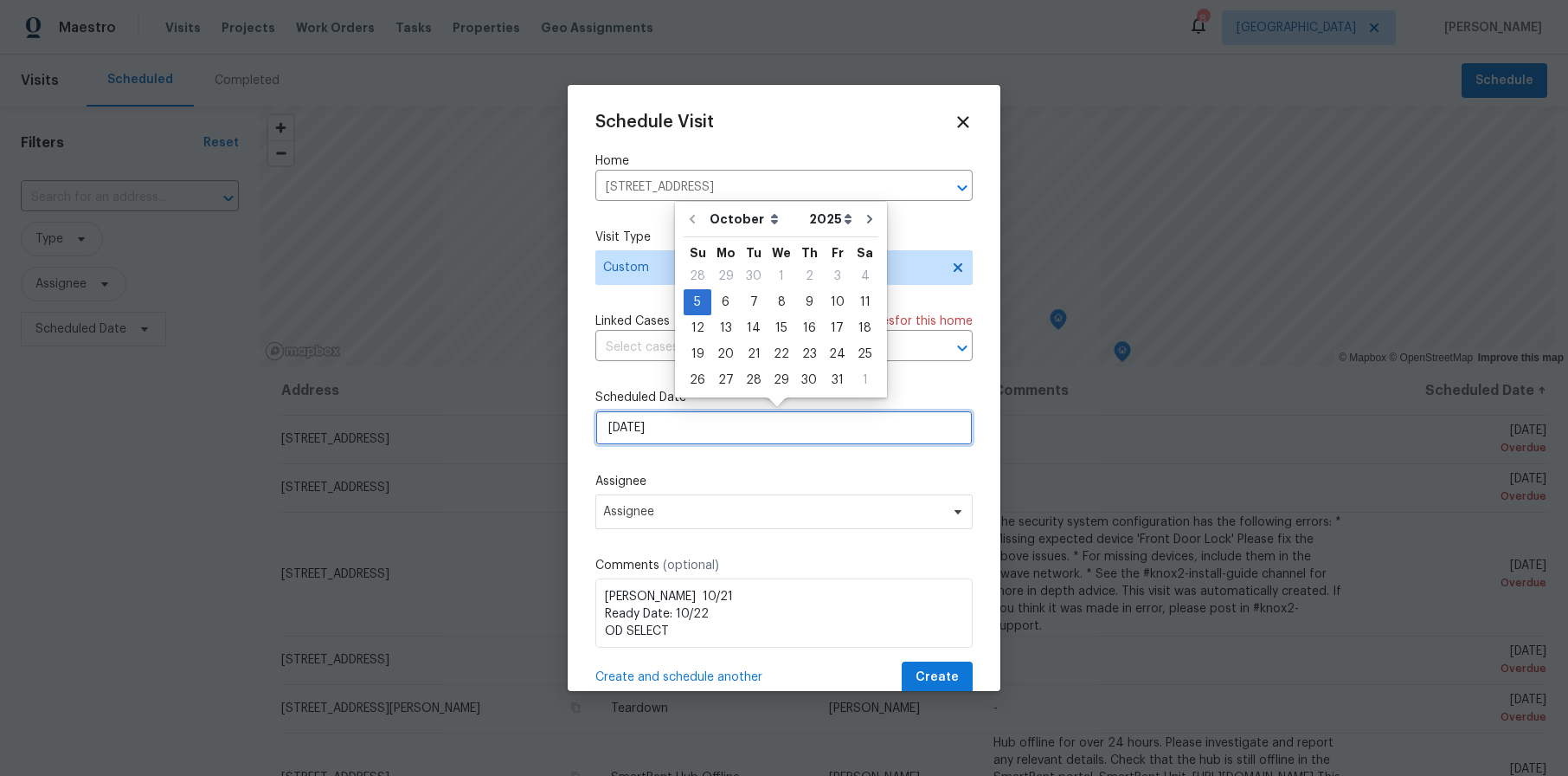
click at [694, 432] on input "[DATE]" at bounding box center [784, 428] width 377 height 34
click at [728, 297] on div "6" at bounding box center [726, 302] width 29 height 24
type input "[DATE]"
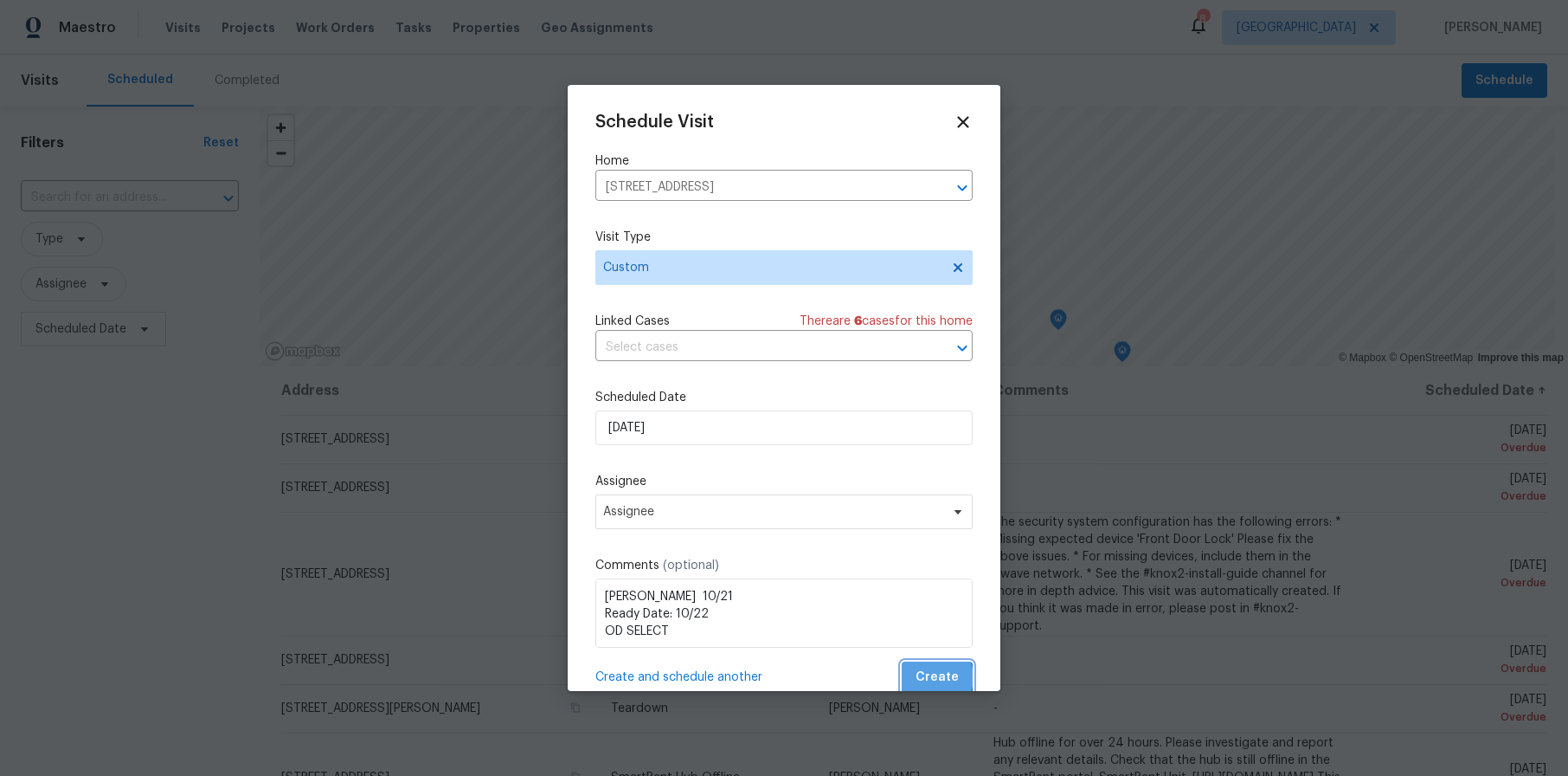
click at [924, 677] on span "Create" at bounding box center [937, 677] width 44 height 22
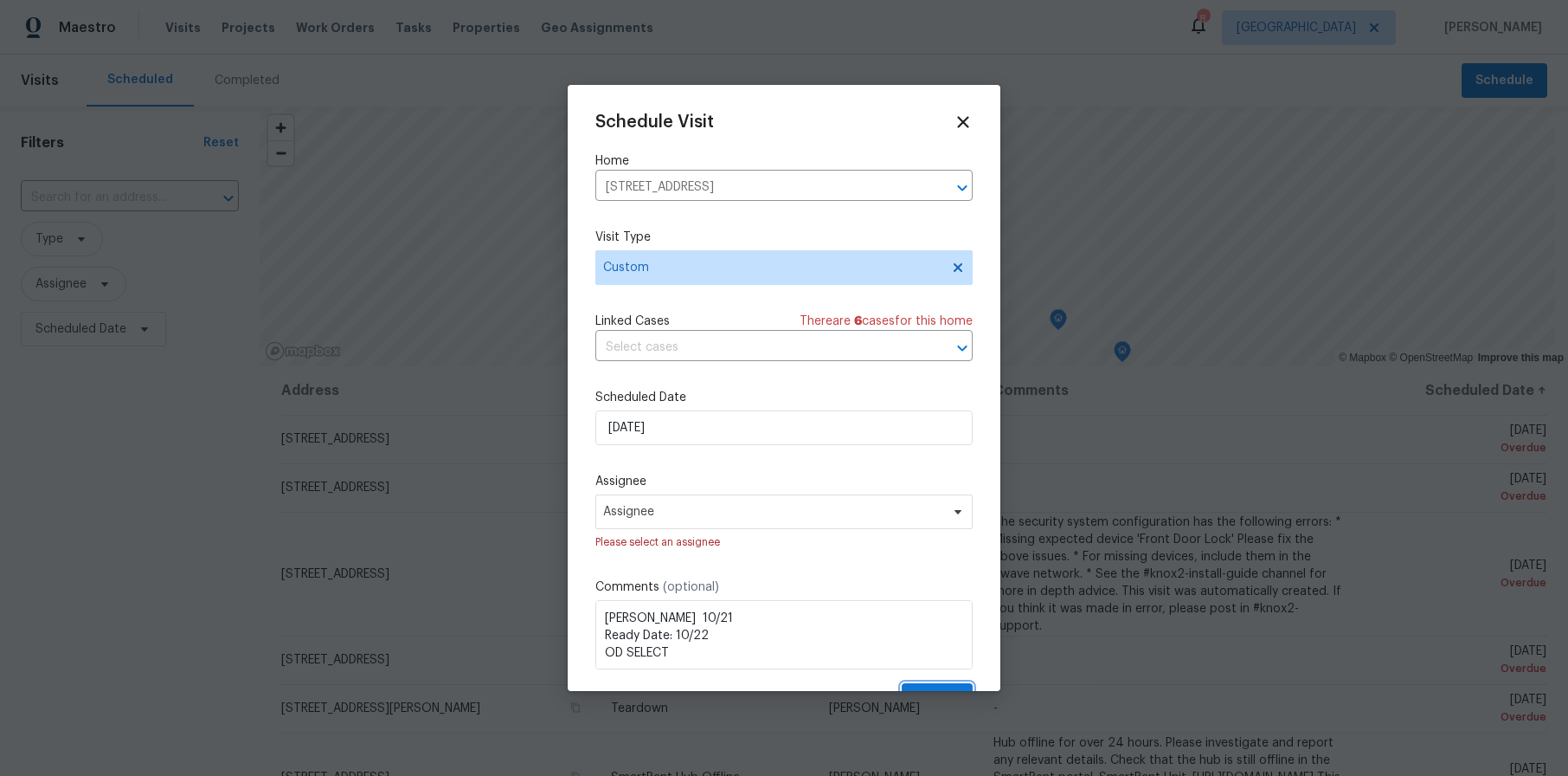
scroll to position [52, 0]
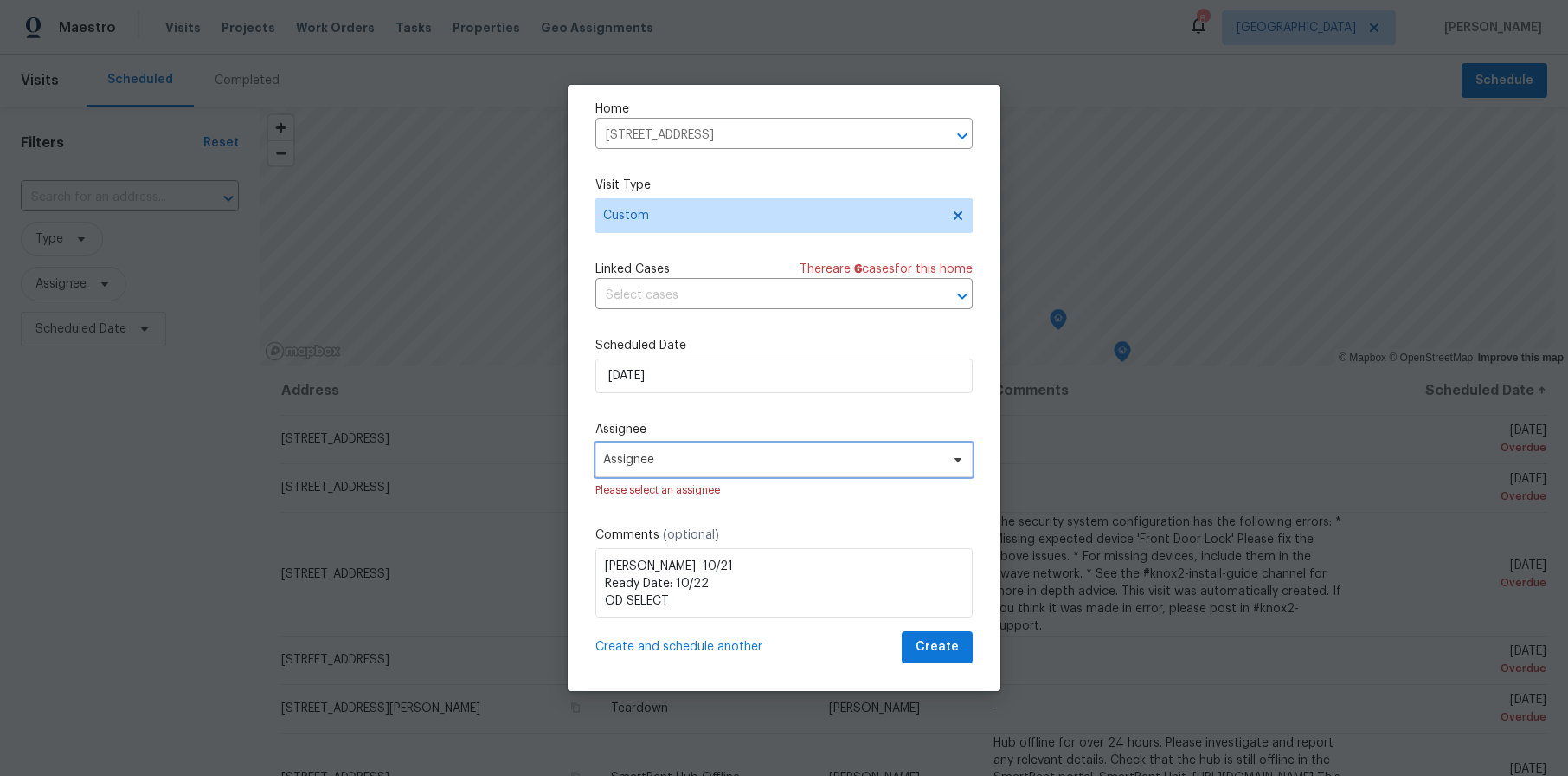
click at [720, 451] on span "Assignee" at bounding box center [784, 460] width 377 height 34
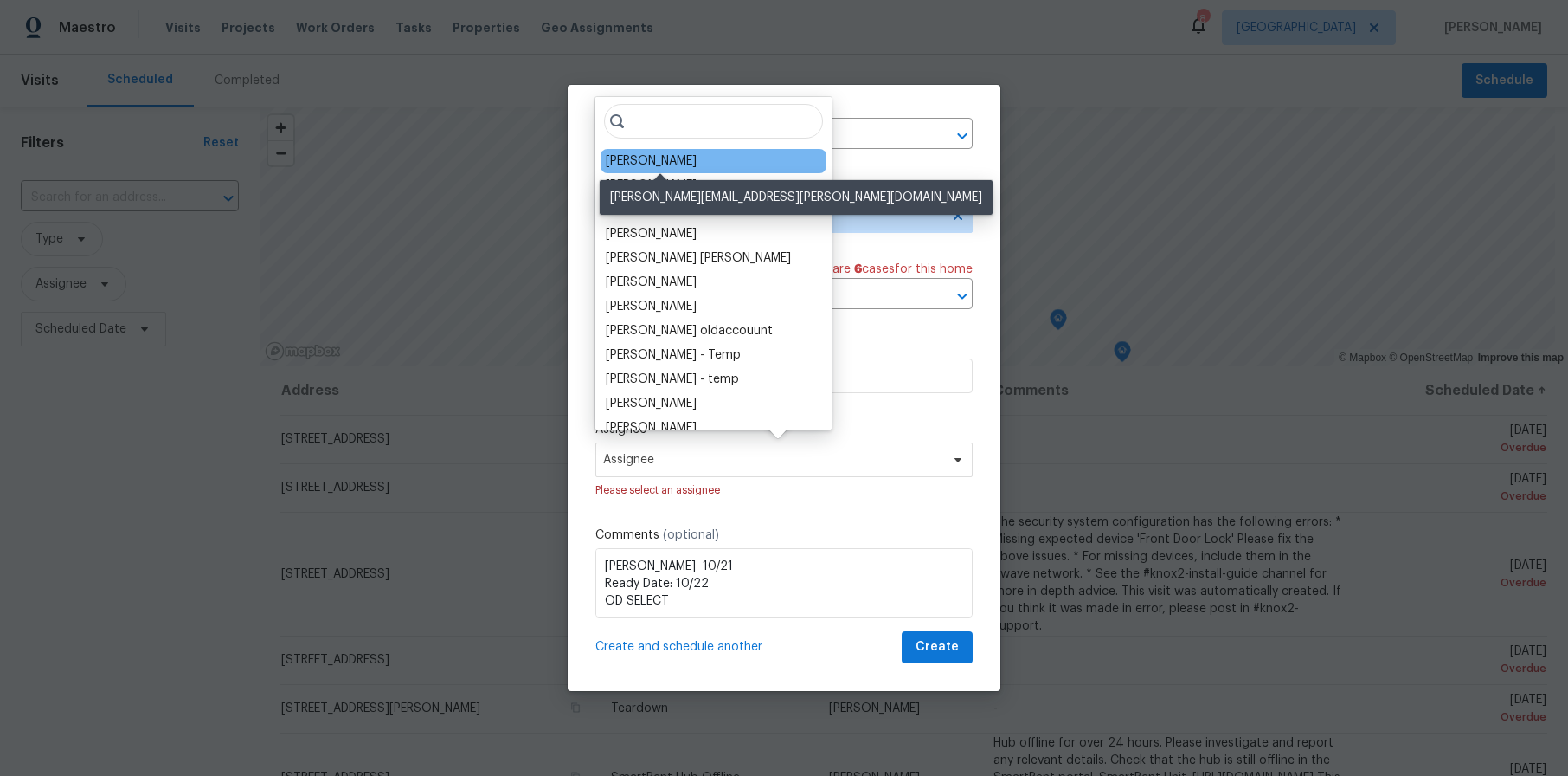
click at [684, 160] on div "[PERSON_NAME]" at bounding box center [651, 160] width 91 height 17
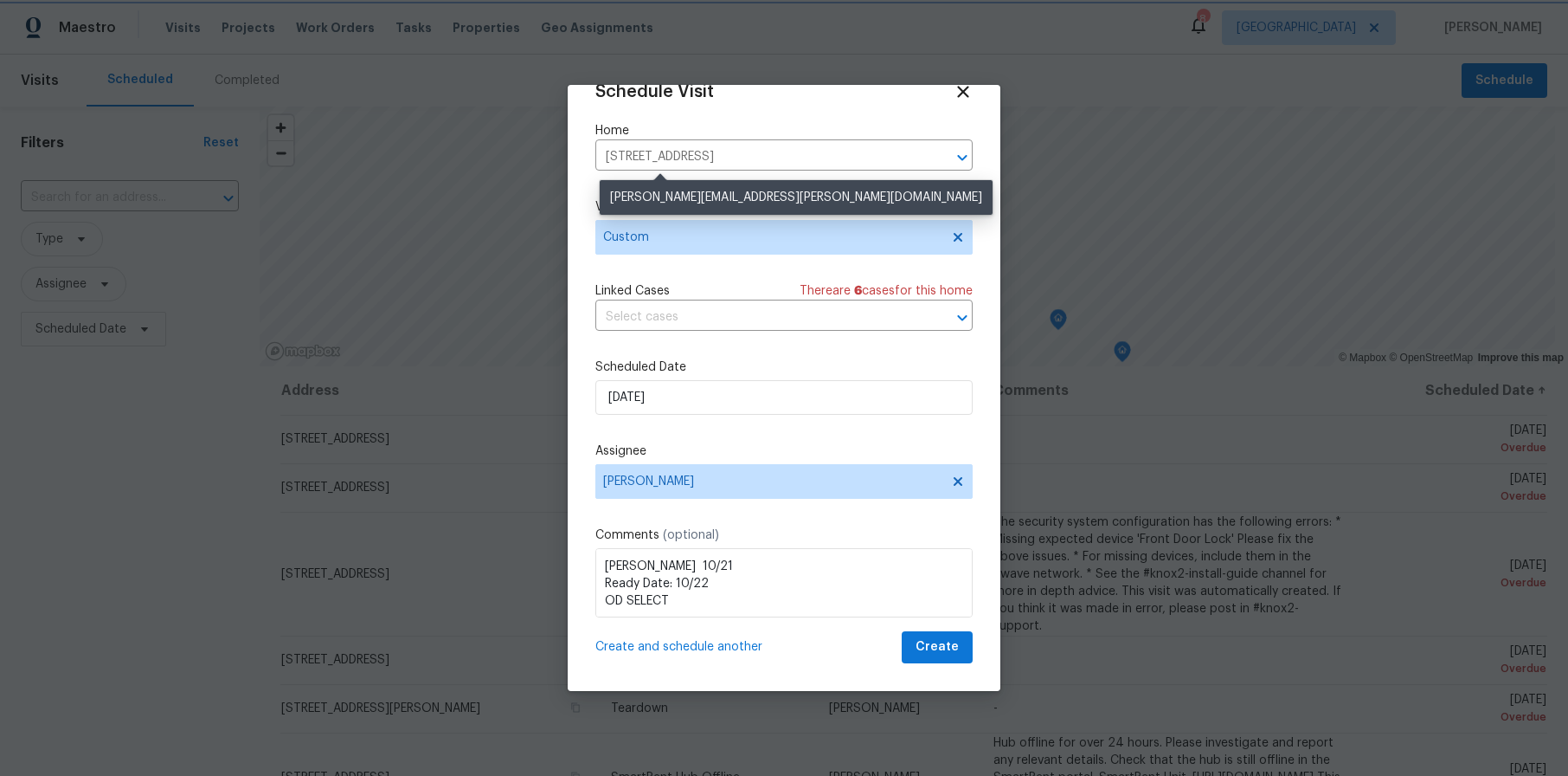
scroll to position [30, 0]
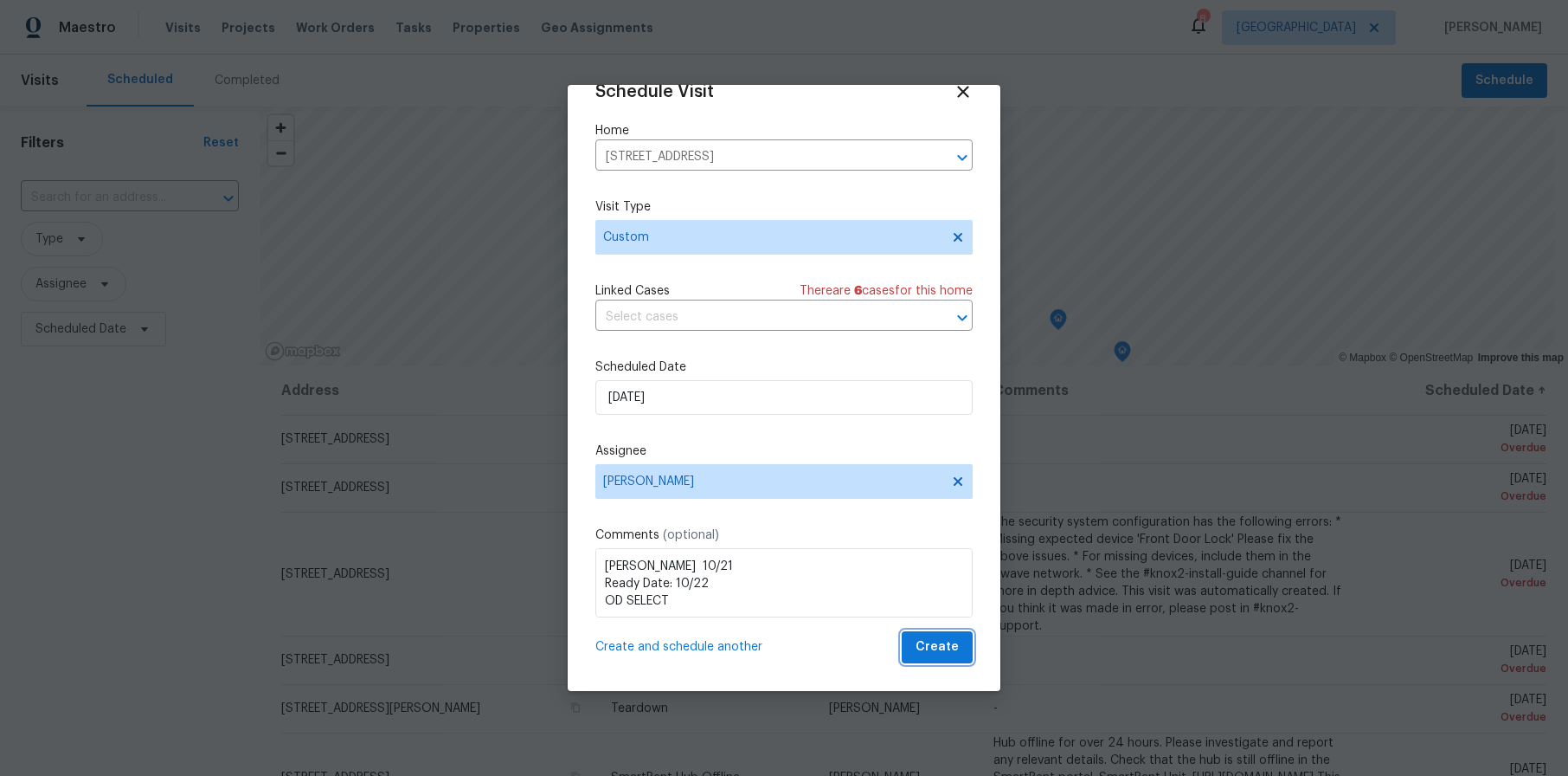
click at [919, 650] on span "Create" at bounding box center [937, 647] width 44 height 22
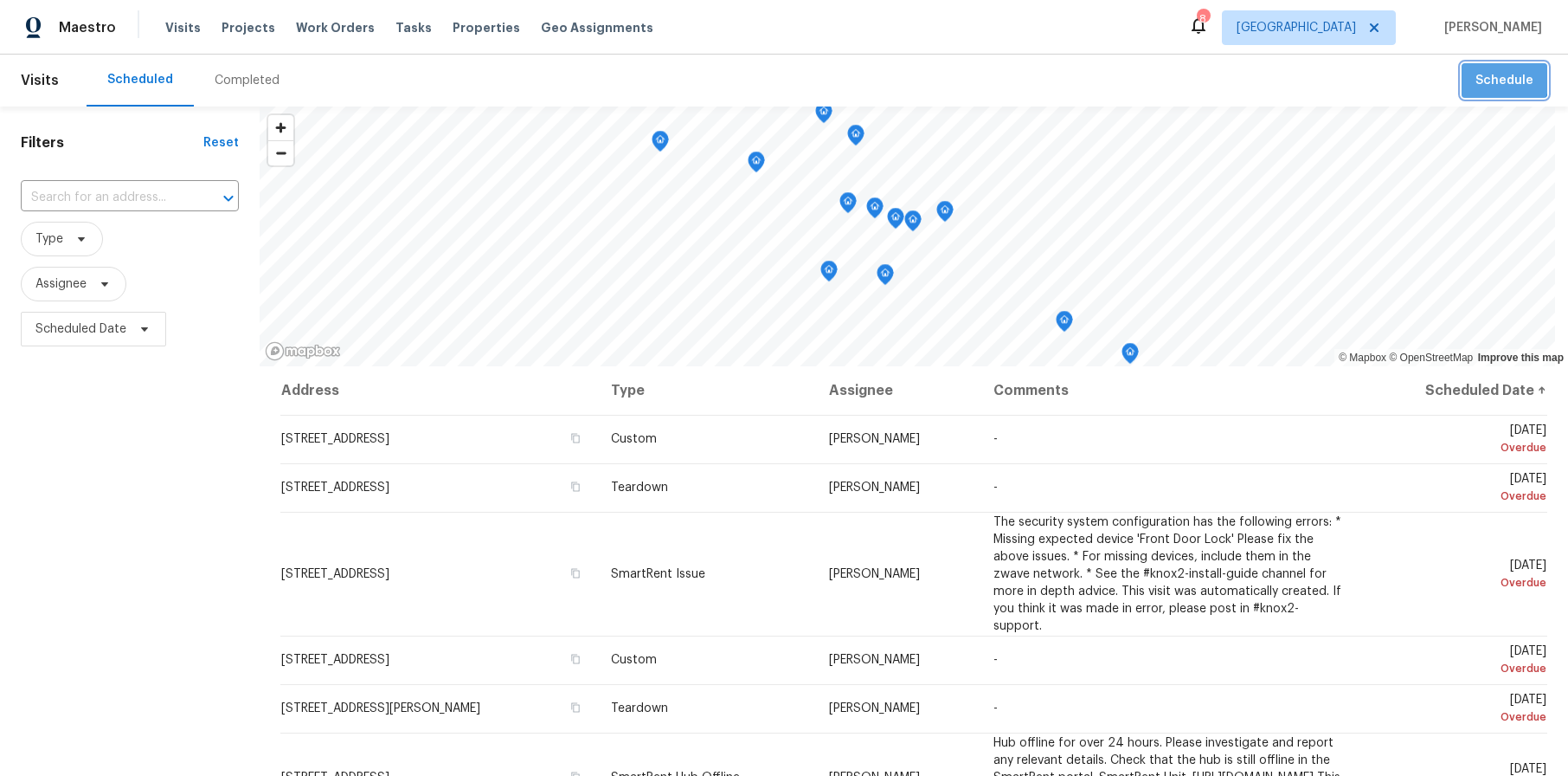
click at [1476, 70] on span "Schedule" at bounding box center [1505, 81] width 58 height 22
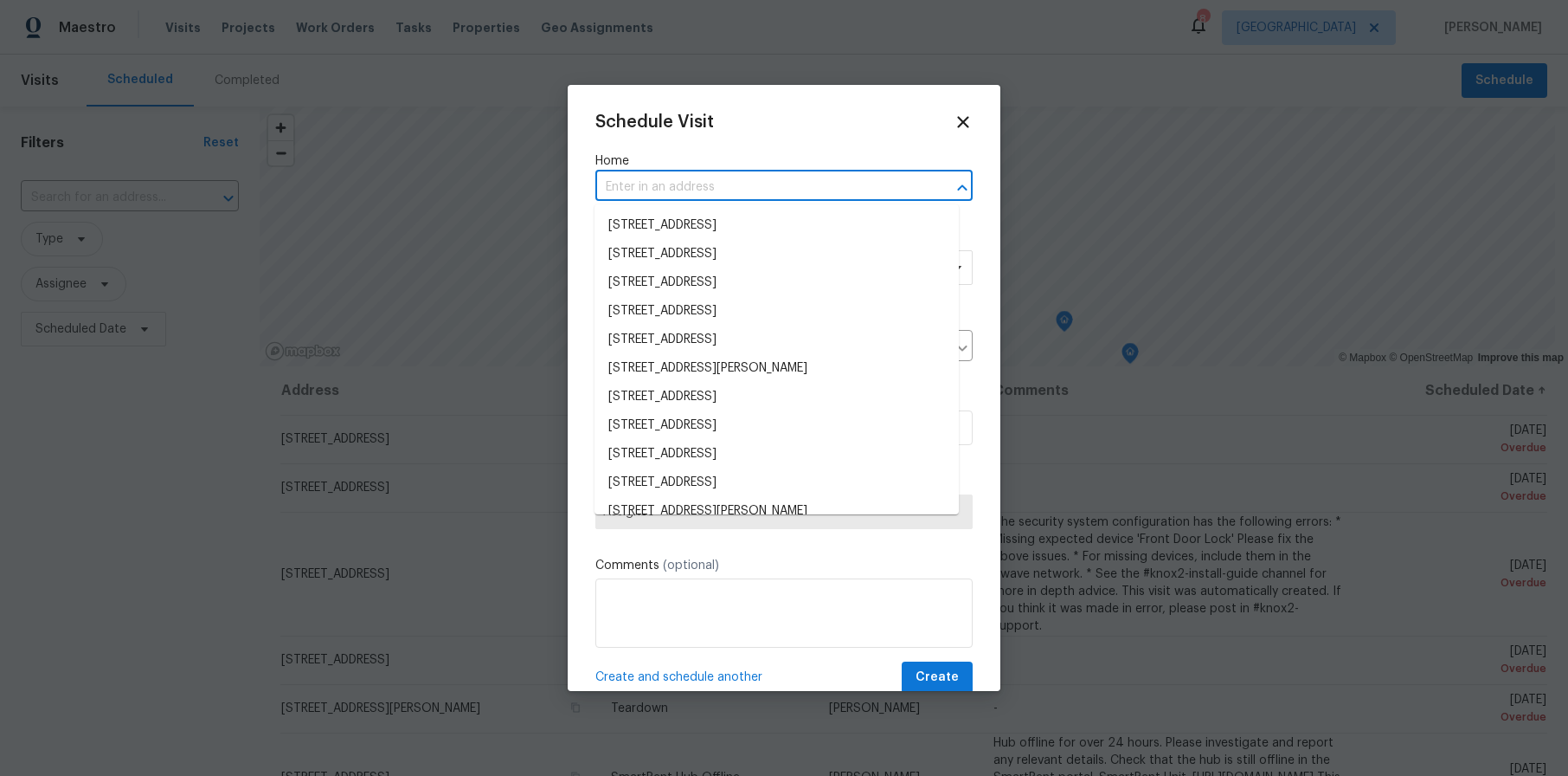
click at [662, 182] on input "text" at bounding box center [760, 188] width 329 height 27
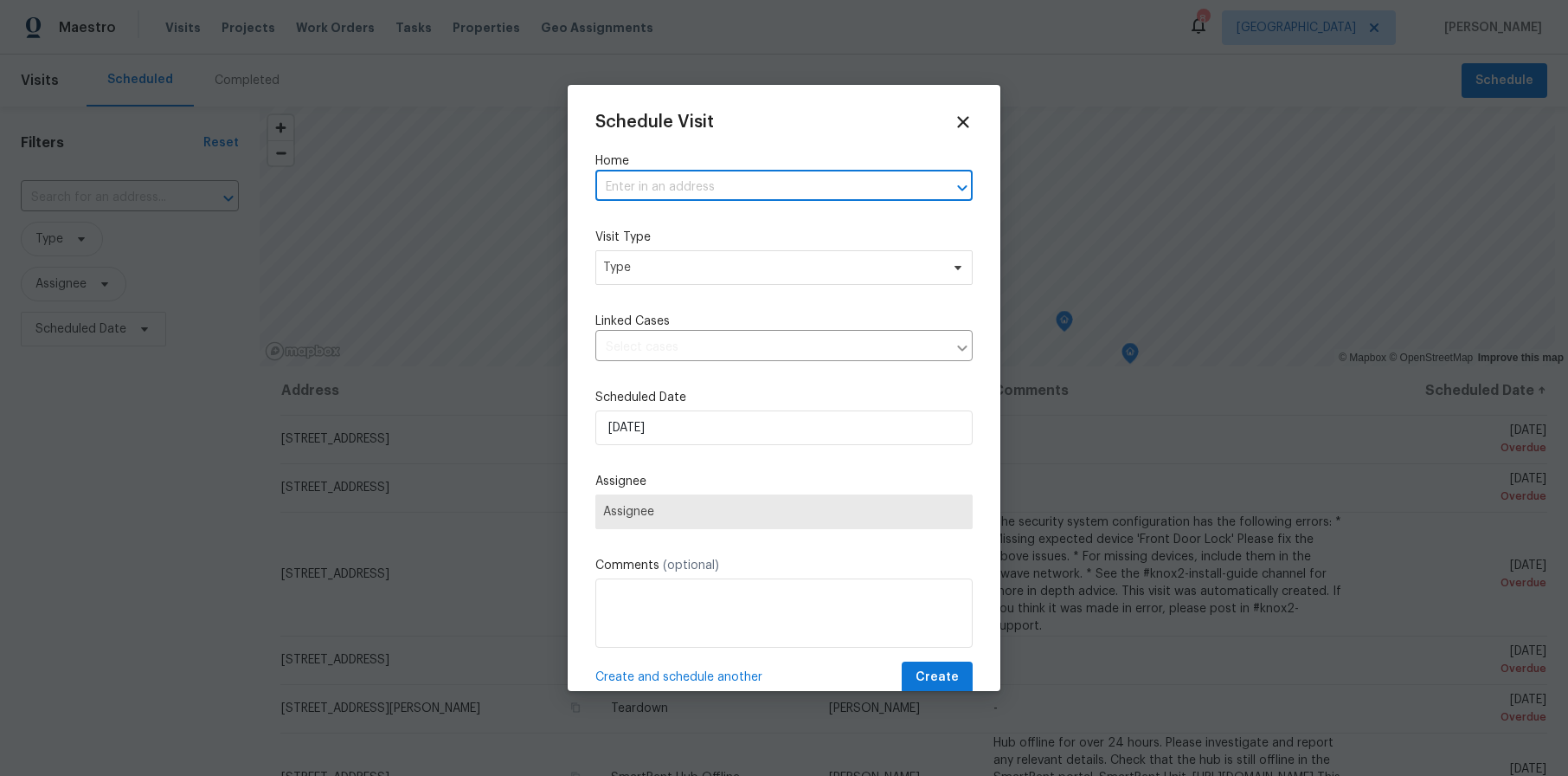
paste input "[STREET_ADDRESS]"
type input "[STREET_ADDRESS]"
click at [673, 228] on li "[STREET_ADDRESS]" at bounding box center [777, 226] width 364 height 29
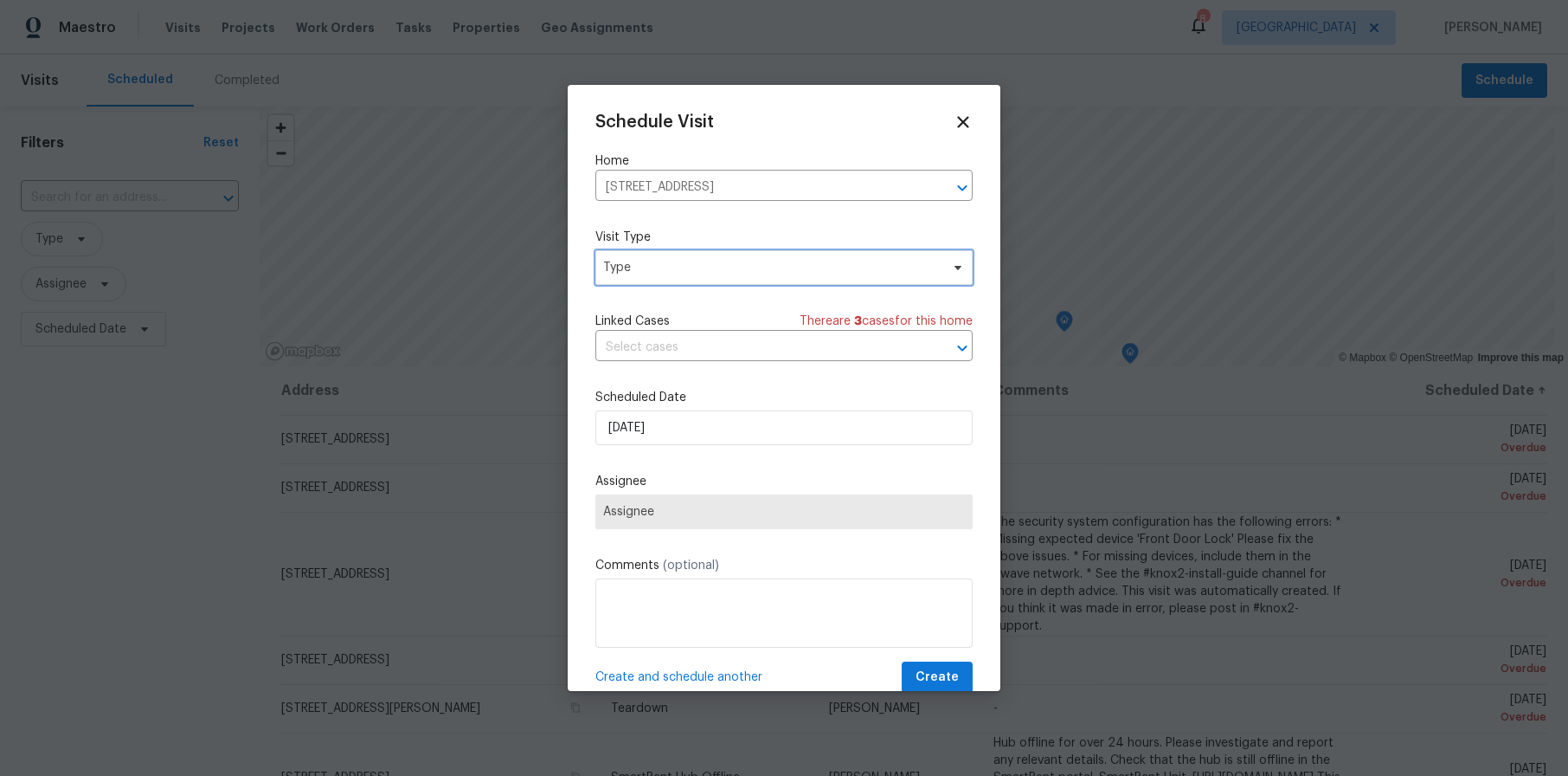
click at [653, 261] on span "Type" at bounding box center [771, 267] width 336 height 17
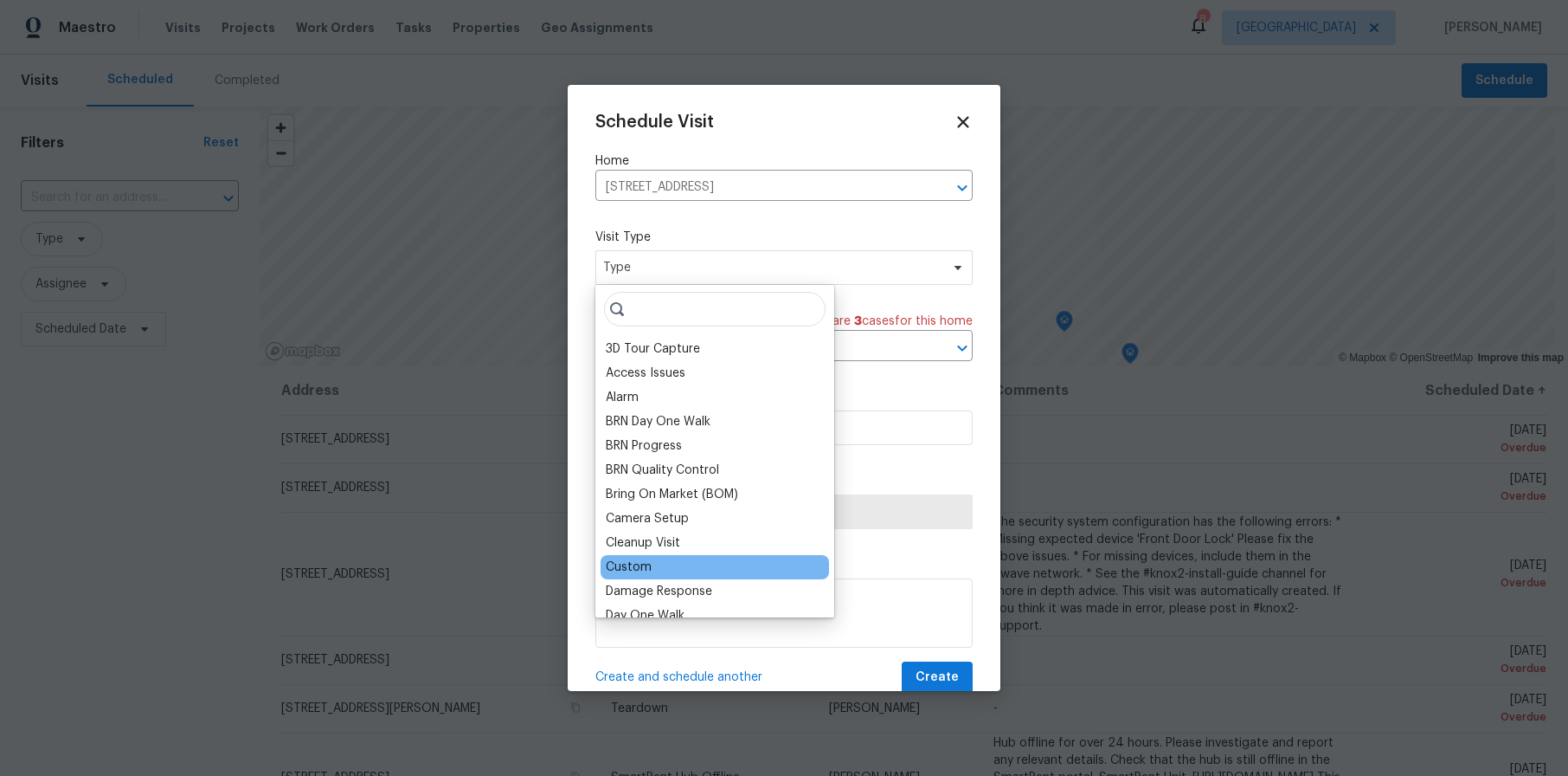
click at [661, 562] on div "Custom" at bounding box center [715, 567] width 228 height 24
click at [637, 560] on div "Custom" at bounding box center [628, 567] width 46 height 17
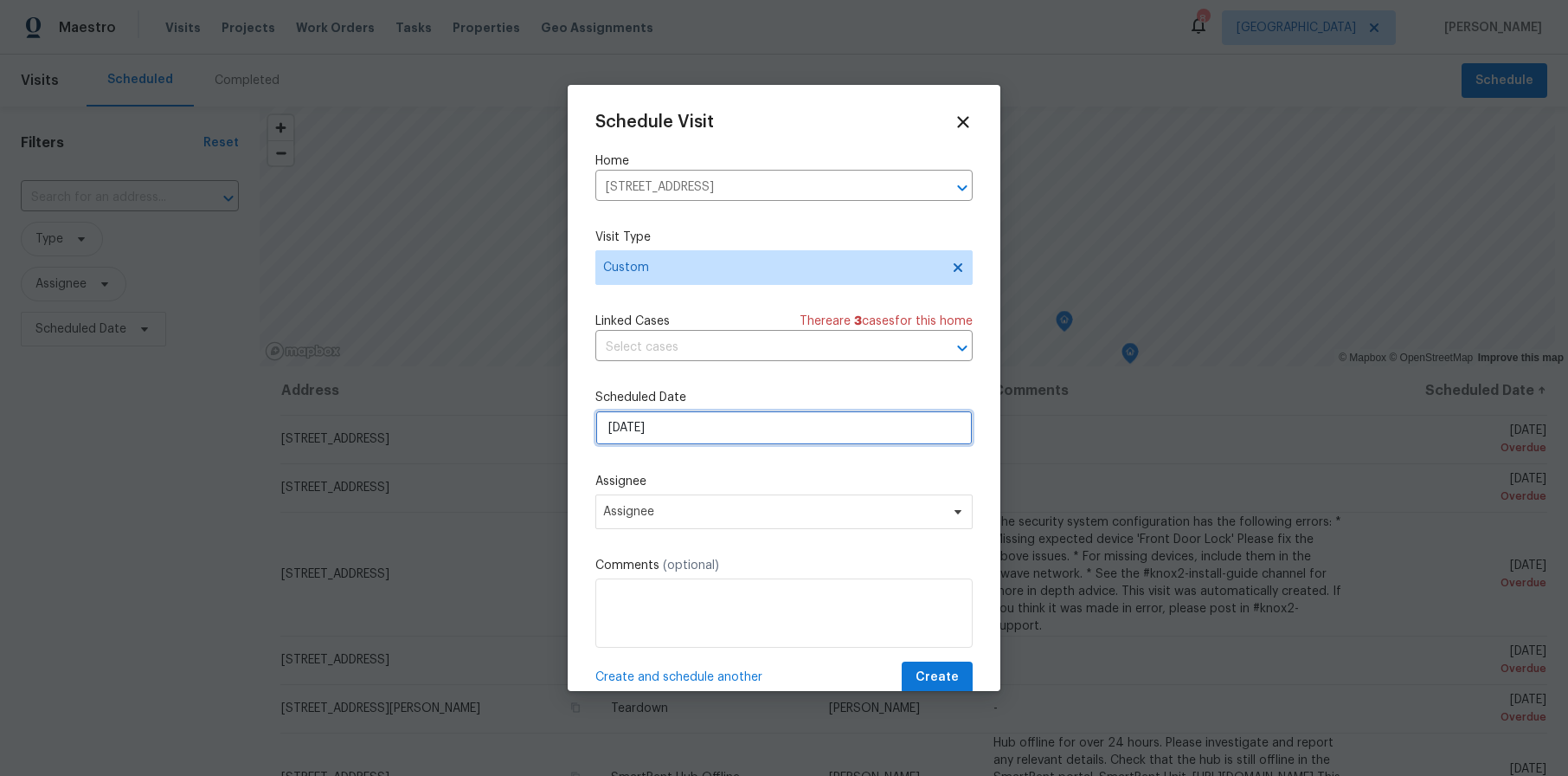
click at [670, 424] on input "[DATE]" at bounding box center [784, 428] width 377 height 34
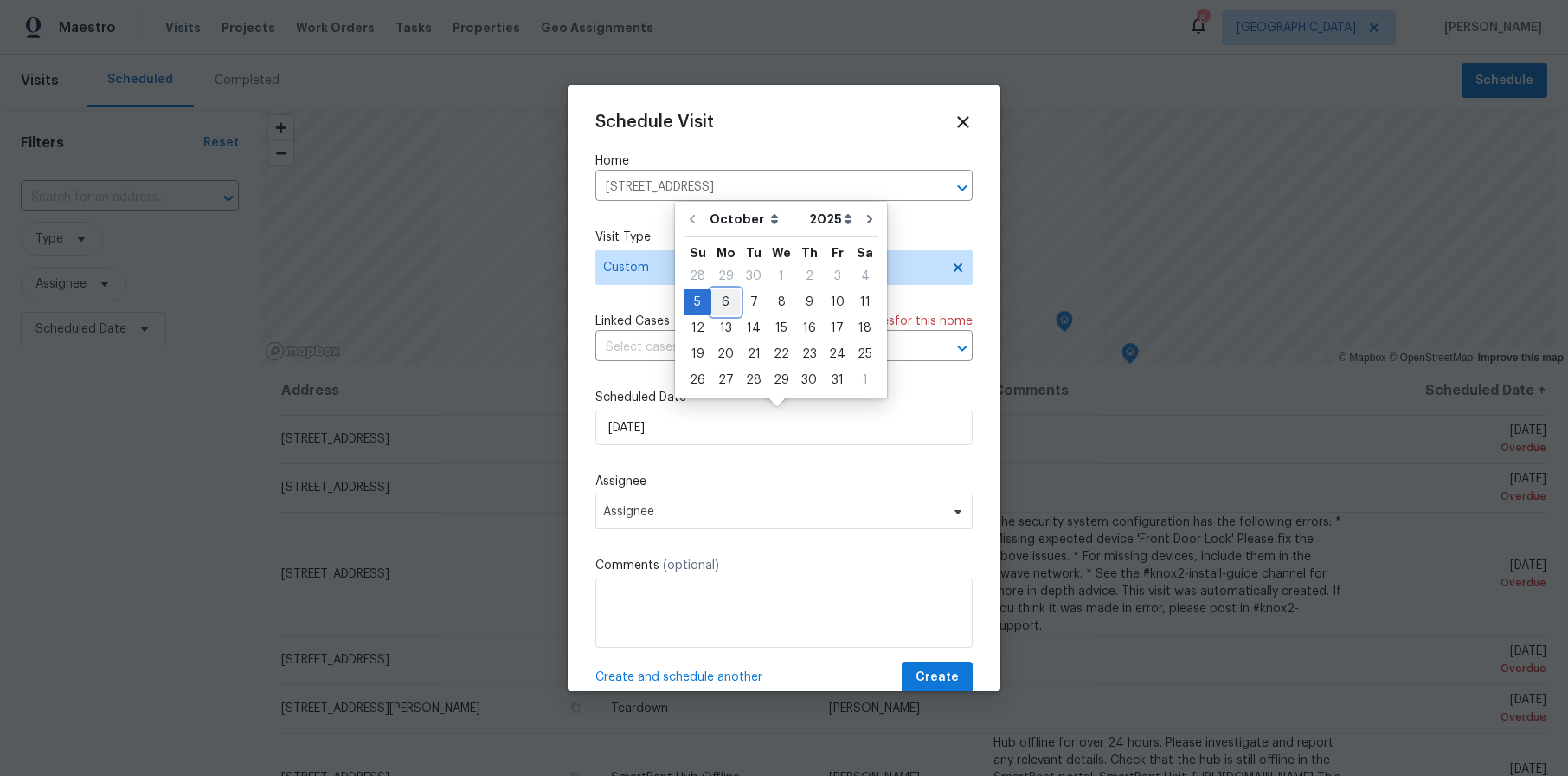
click at [719, 297] on div "6" at bounding box center [726, 302] width 29 height 24
type input "[DATE]"
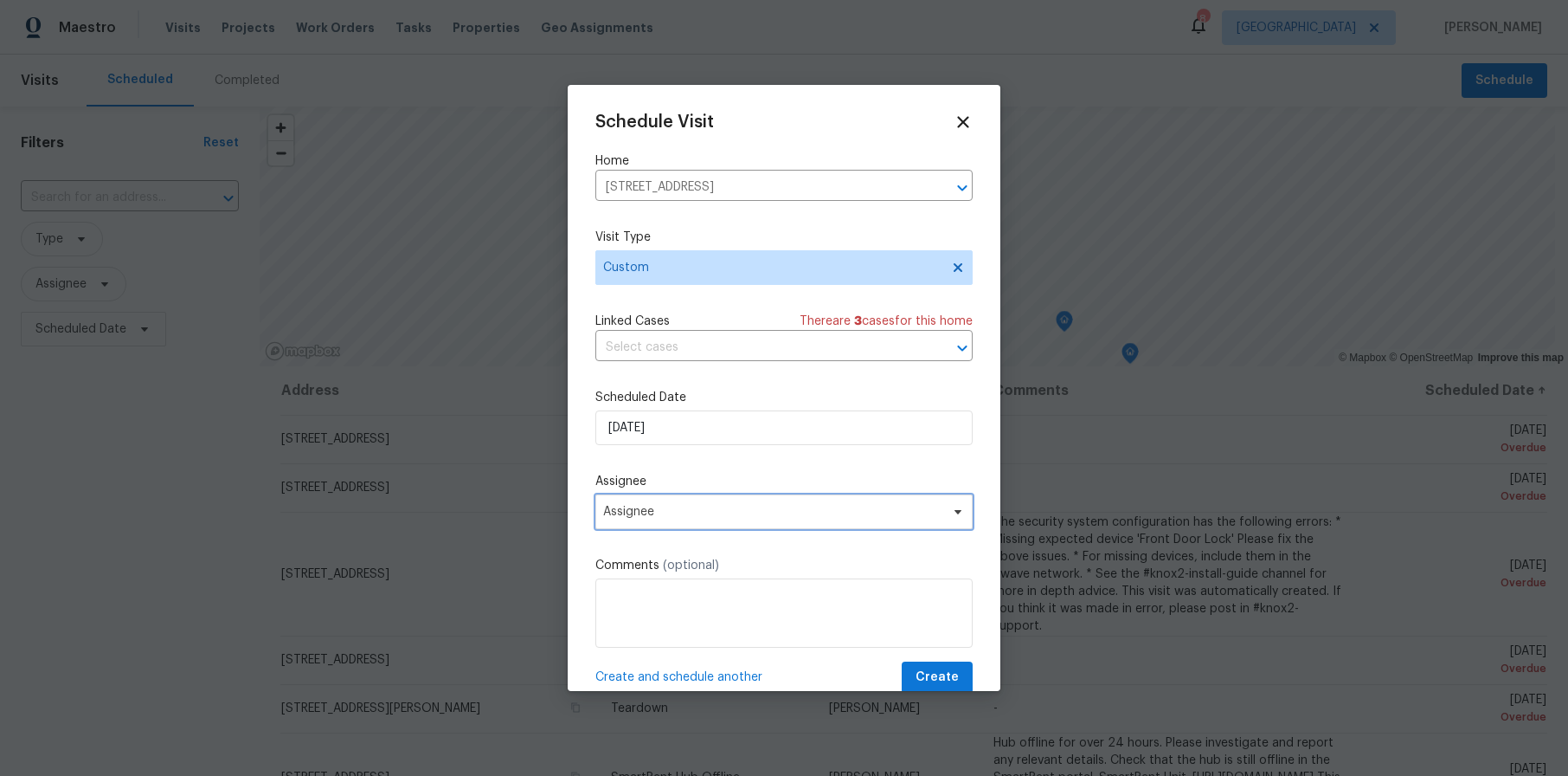
click at [683, 508] on span "Assignee" at bounding box center [773, 511] width 339 height 14
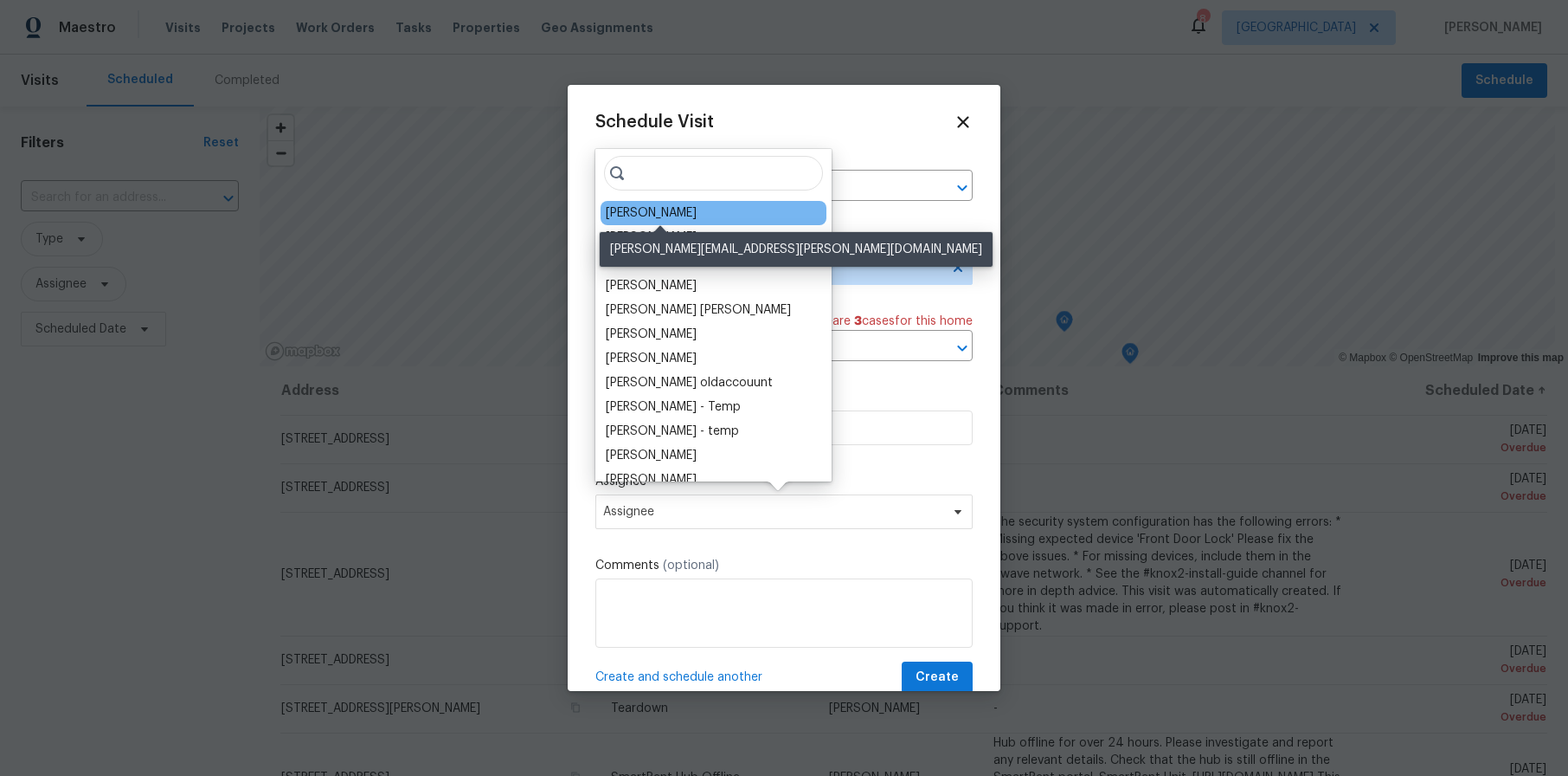
click at [697, 220] on div "[PERSON_NAME]" at bounding box center [651, 212] width 91 height 17
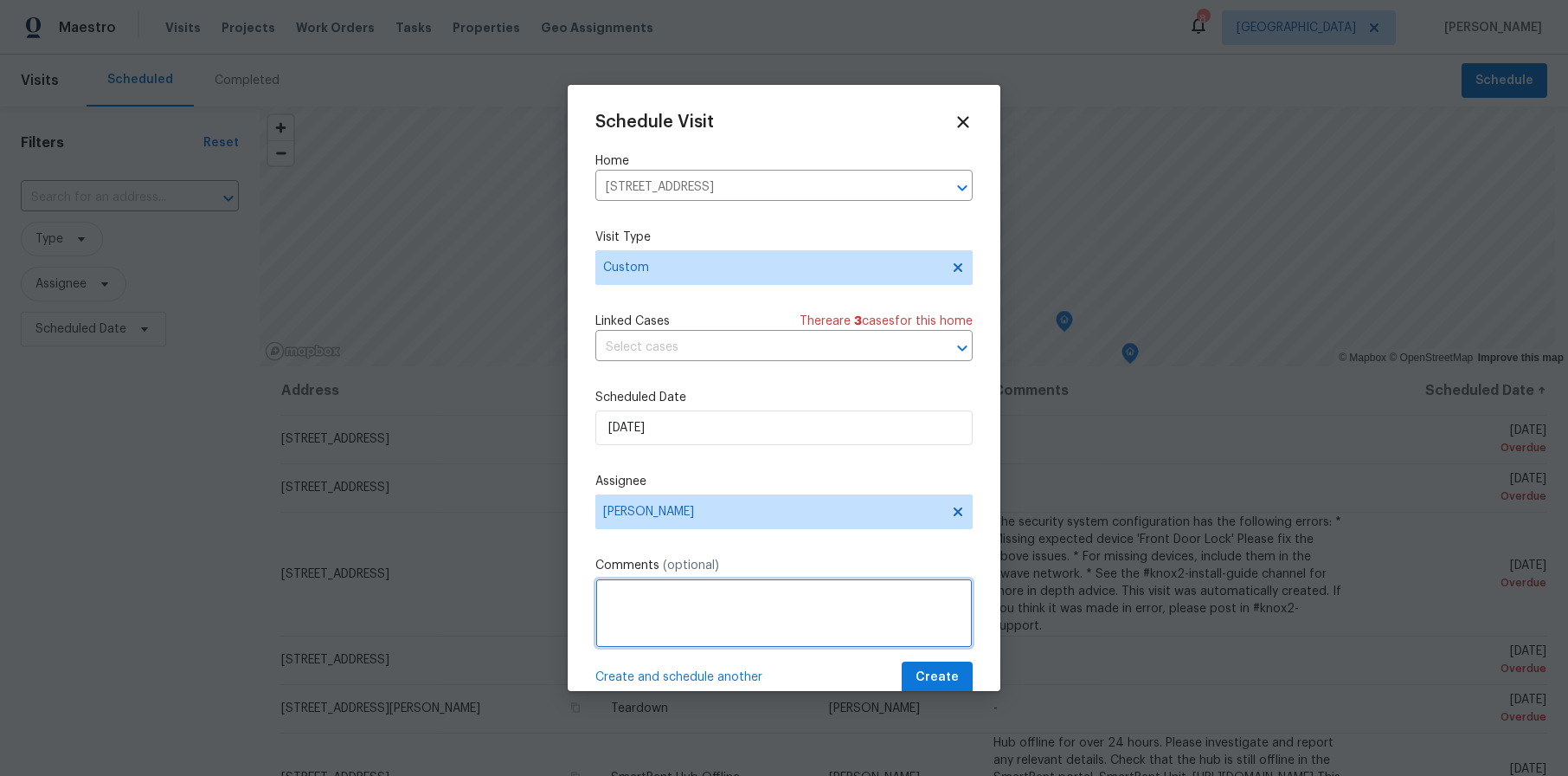
click at [694, 587] on textarea at bounding box center [784, 613] width 377 height 69
type textarea "[PERSON_NAME]: 10/21 Ready Date: 11/03"
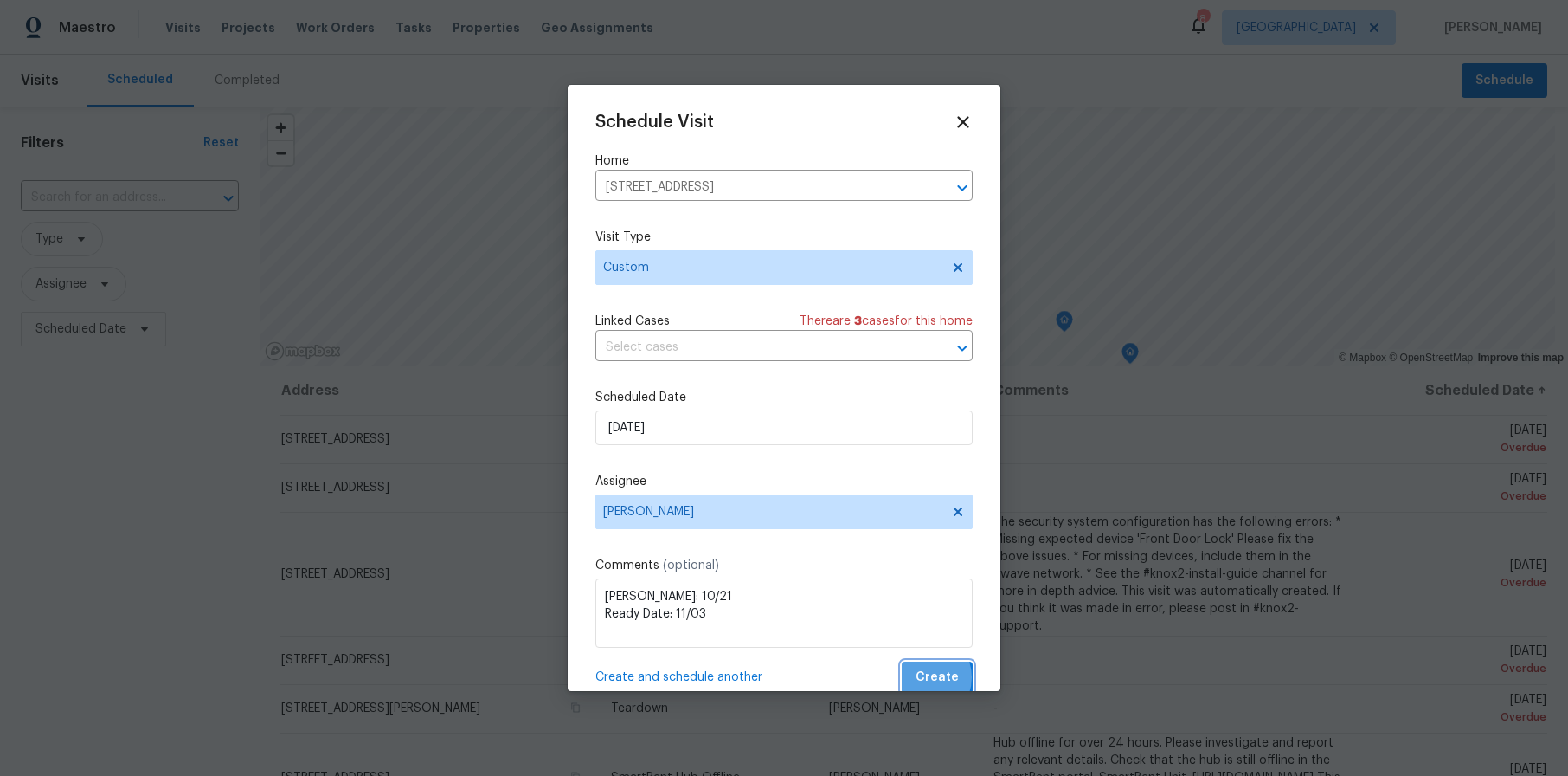
click at [915, 677] on span "Create" at bounding box center [937, 677] width 44 height 22
